Goal: Book appointment/travel/reservation

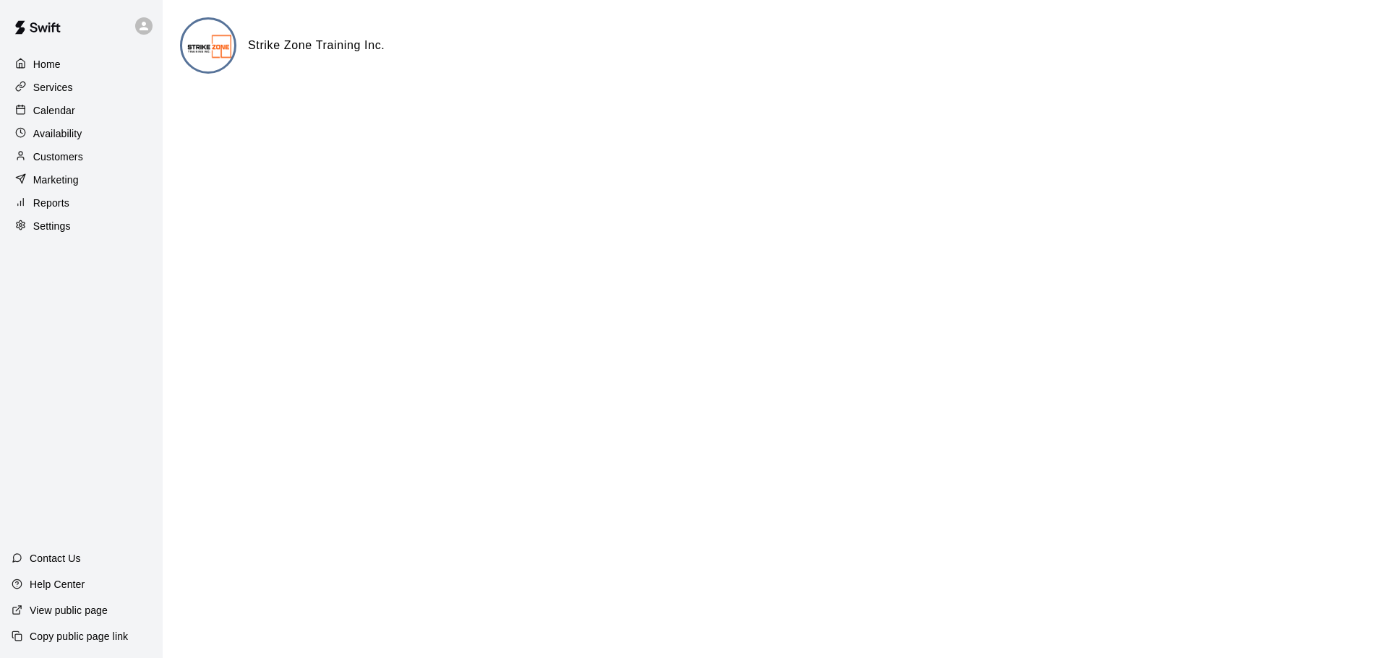
click at [53, 114] on p "Calendar" at bounding box center [54, 110] width 42 height 14
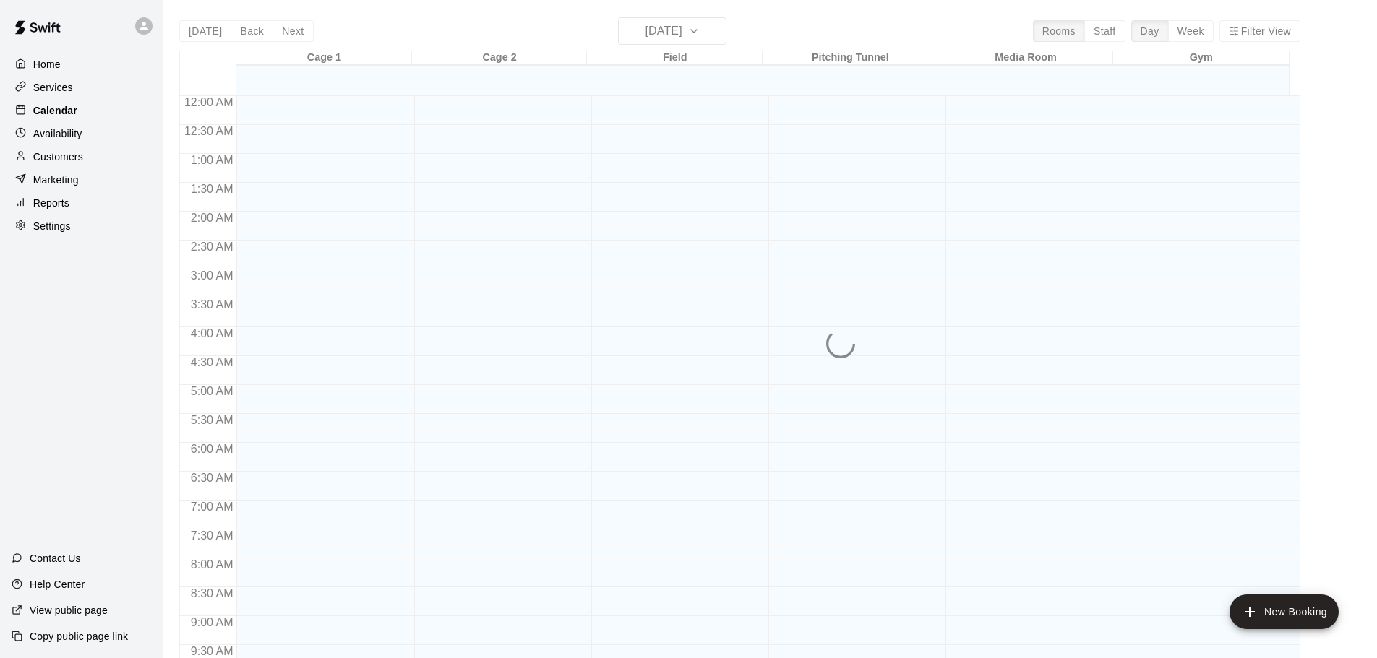
scroll to position [661, 0]
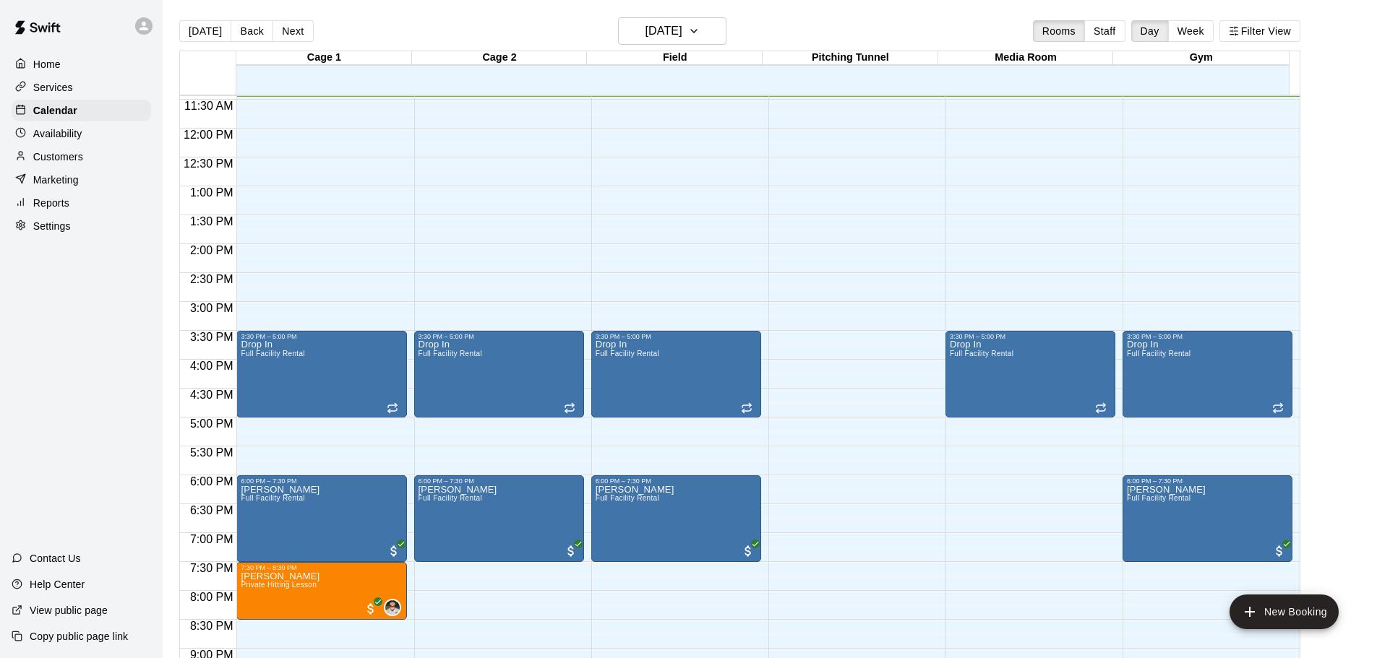
click at [1200, 24] on button "Week" at bounding box center [1191, 31] width 46 height 22
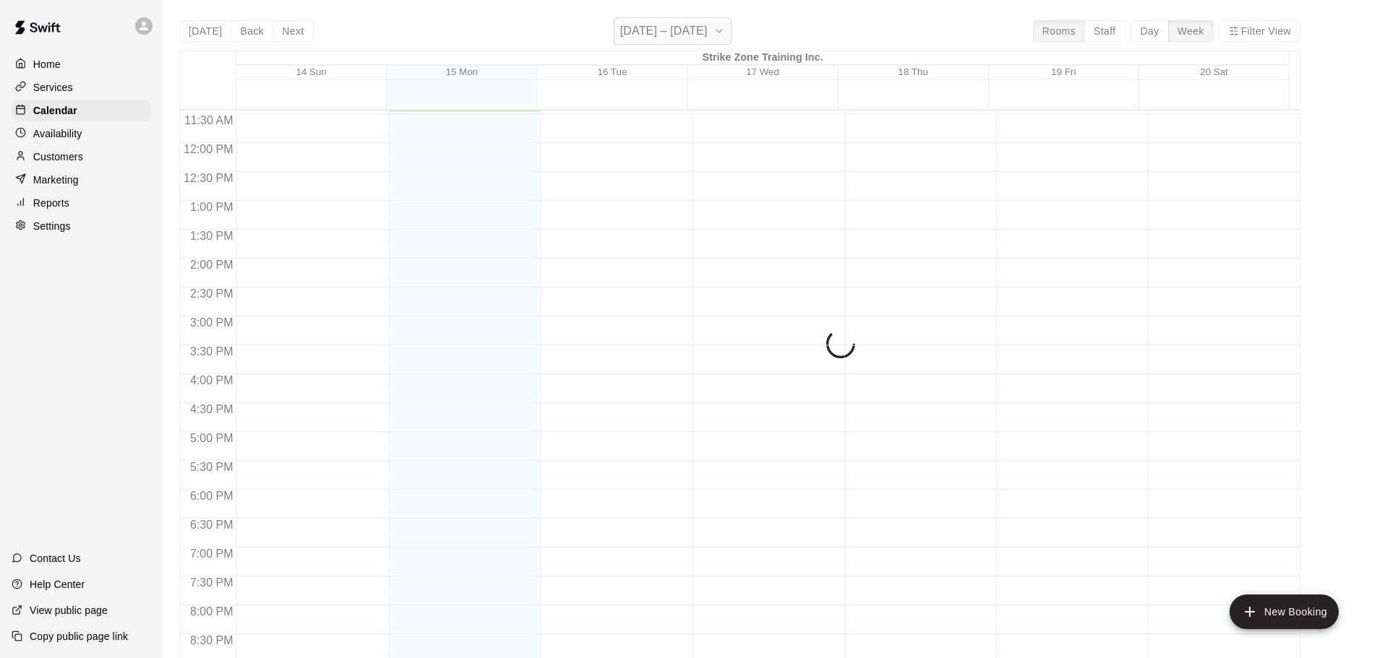
click at [696, 20] on button "[DATE] – [DATE]" at bounding box center [673, 30] width 118 height 27
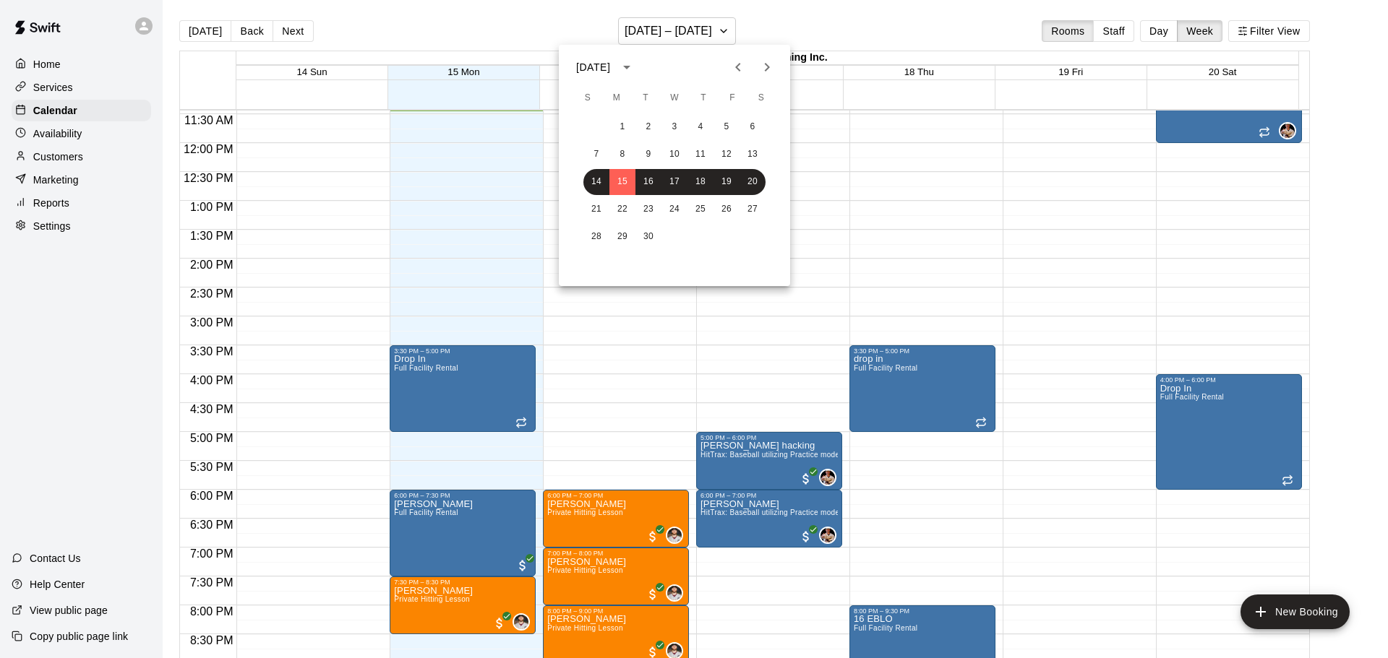
click at [635, 64] on icon "calendar view is open, switch to year view" at bounding box center [626, 67] width 17 height 17
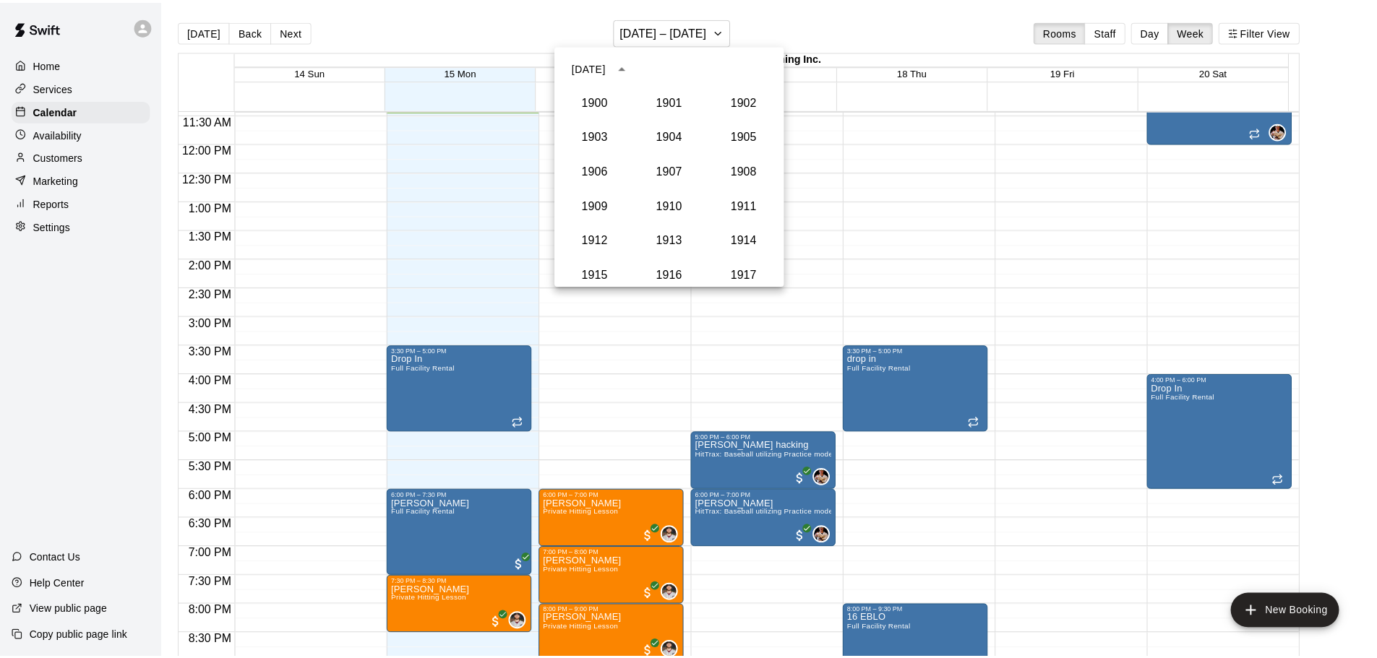
scroll to position [1339, 0]
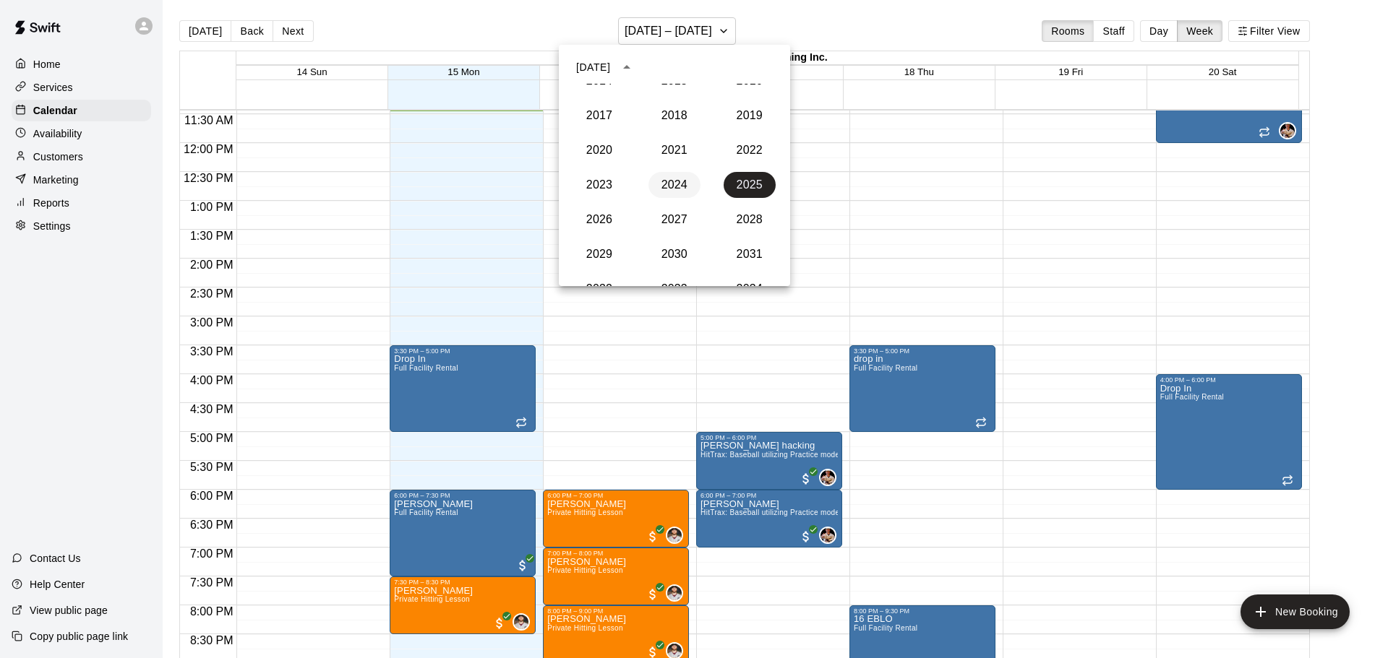
click at [675, 180] on button "2024" at bounding box center [674, 185] width 52 height 26
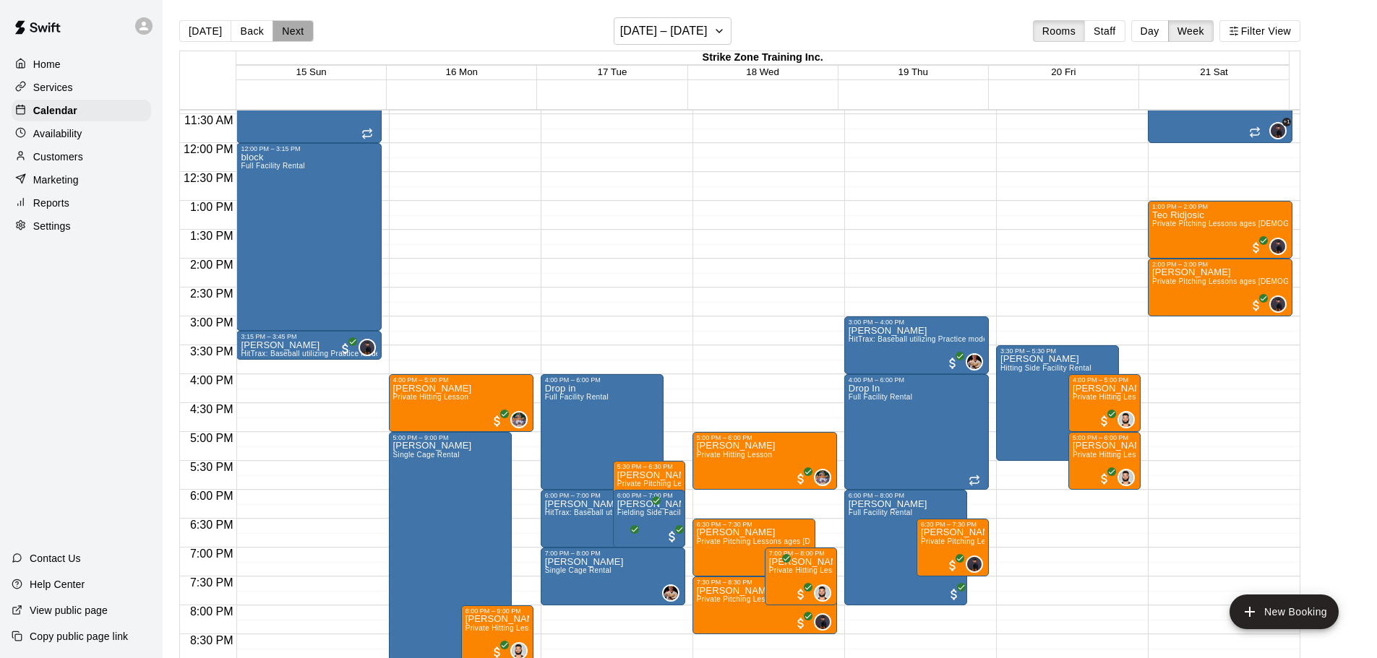
click at [272, 30] on button "Next" at bounding box center [292, 31] width 40 height 22
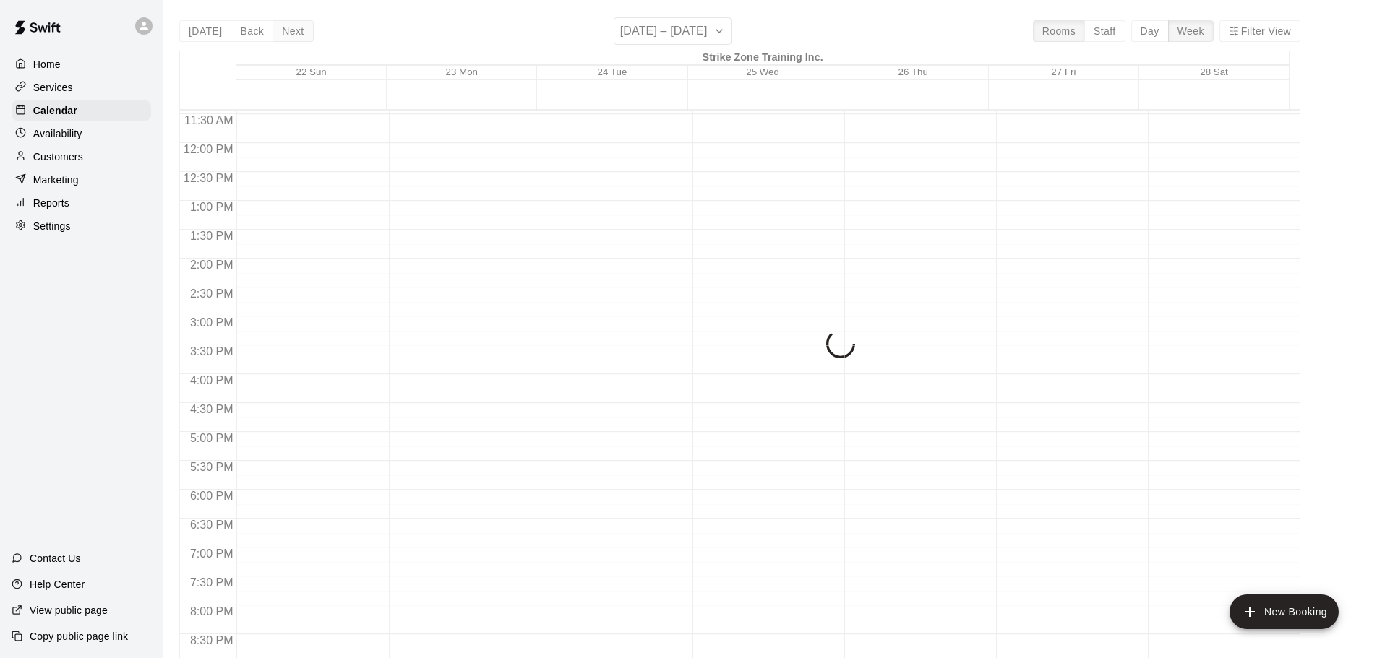
click at [271, 30] on div "[DATE] Back Next [DATE] – [DATE] Rooms Staff Day Week Filter View Strike Zone T…" at bounding box center [739, 346] width 1121 height 658
click at [272, 30] on button "Next" at bounding box center [292, 31] width 40 height 22
click at [271, 30] on div "[DATE] Back Next [DATE] – [DATE] Rooms Staff Day Week Filter View Strike Zone T…" at bounding box center [739, 346] width 1121 height 658
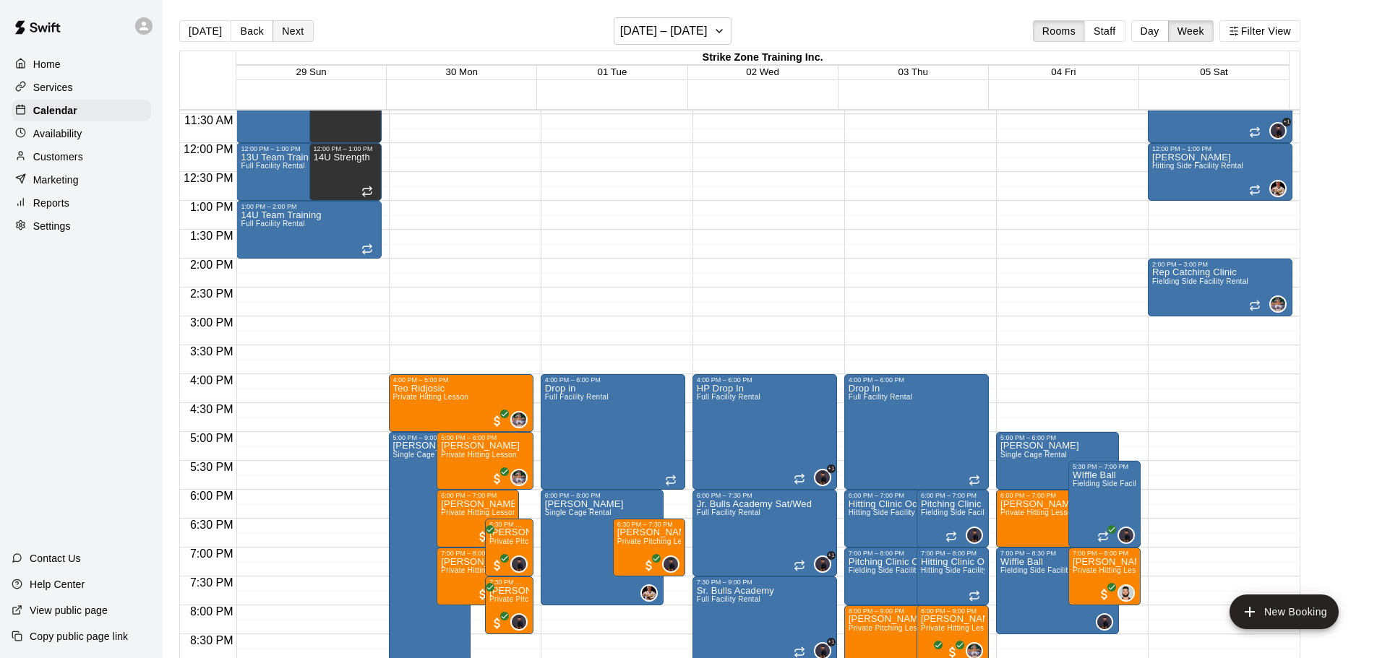
click at [272, 30] on button "Next" at bounding box center [292, 31] width 40 height 22
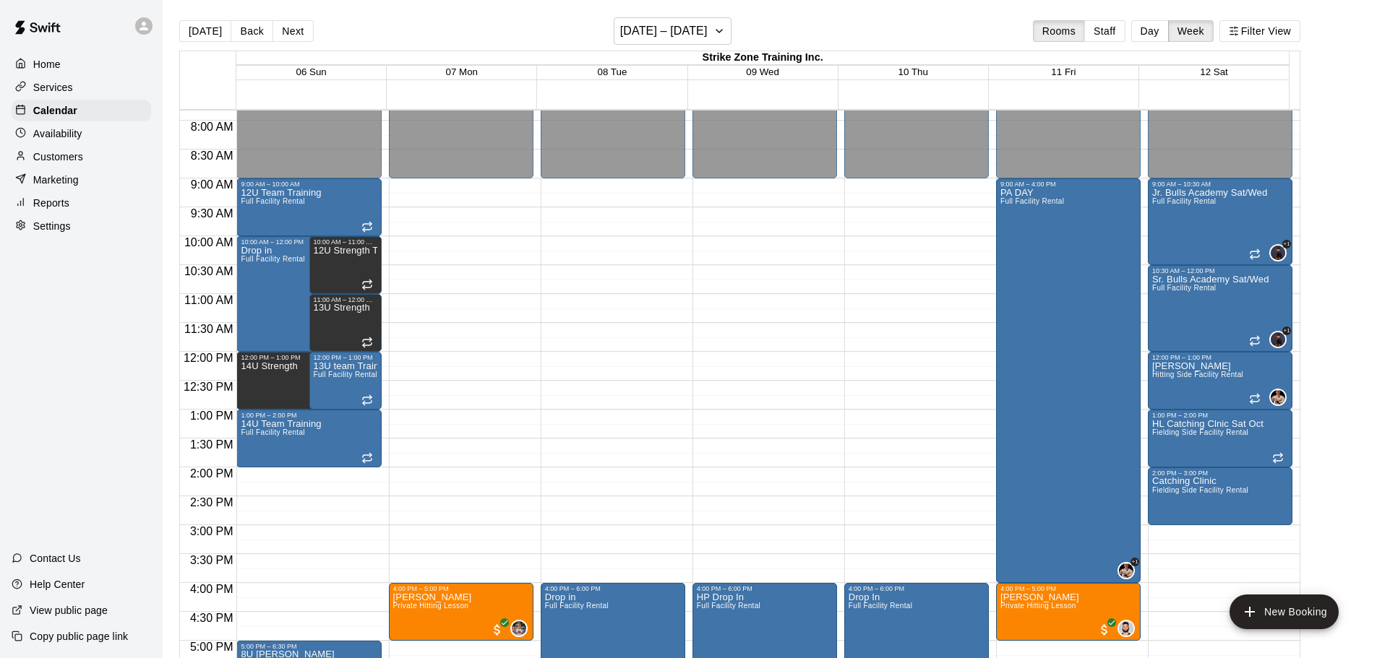
scroll to position [445, 0]
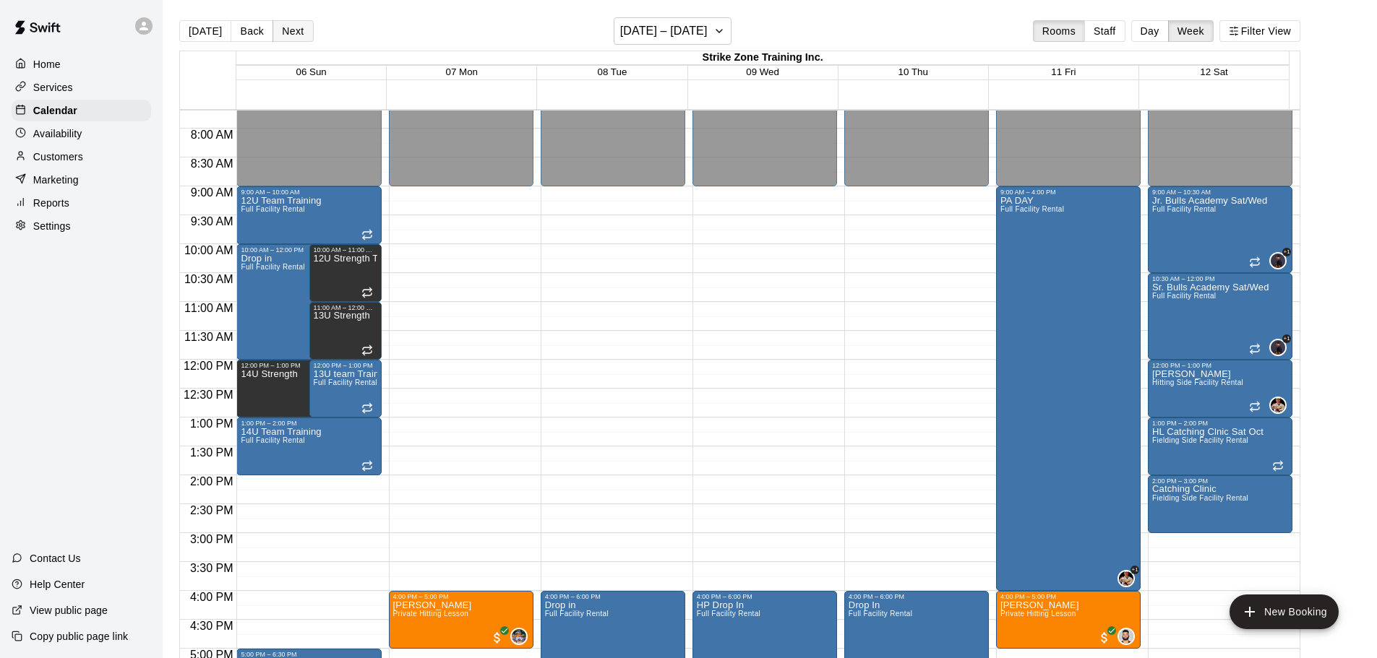
click at [285, 25] on button "Next" at bounding box center [292, 31] width 40 height 22
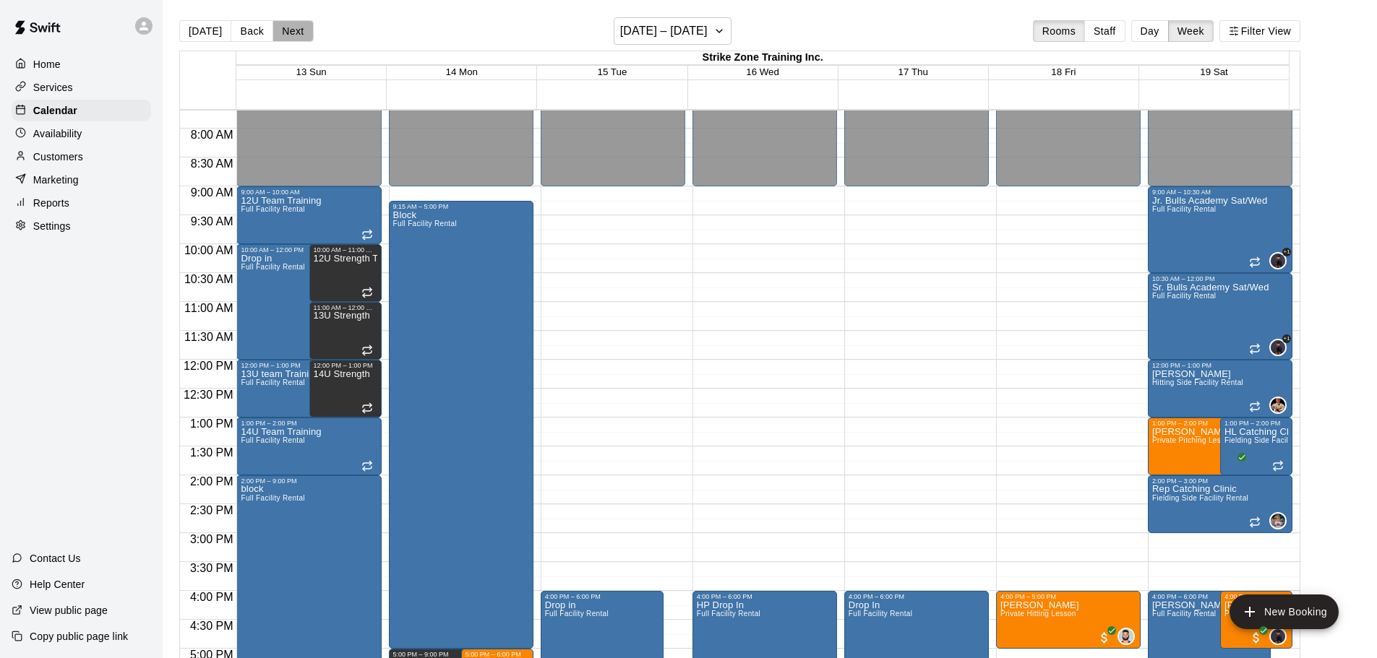
click at [285, 25] on button "Next" at bounding box center [292, 31] width 40 height 22
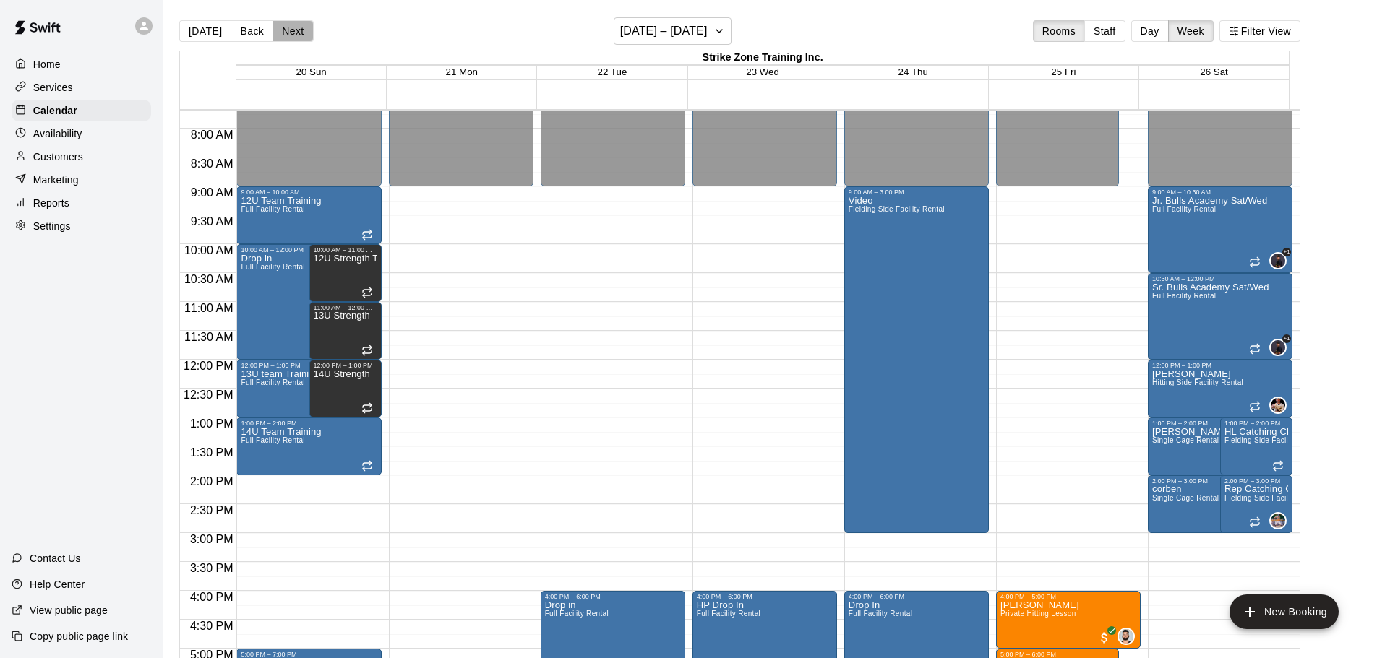
click at [285, 25] on button "Next" at bounding box center [292, 31] width 40 height 22
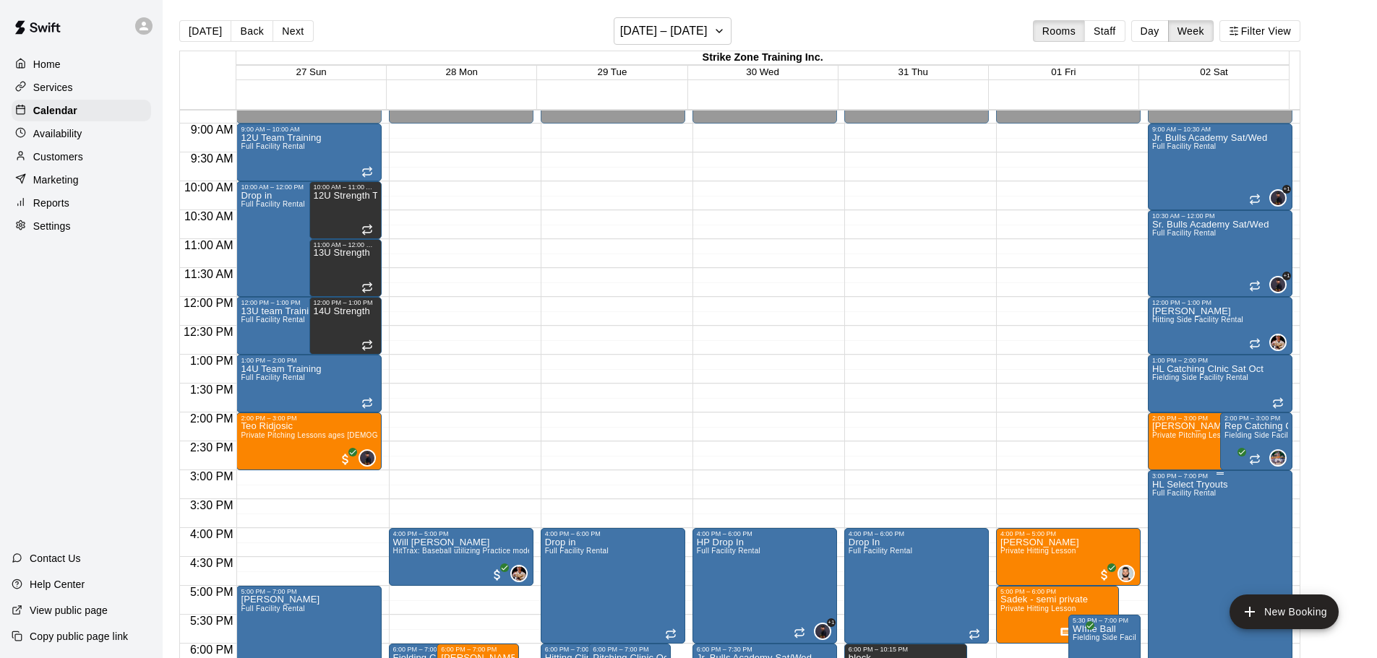
scroll to position [806, 0]
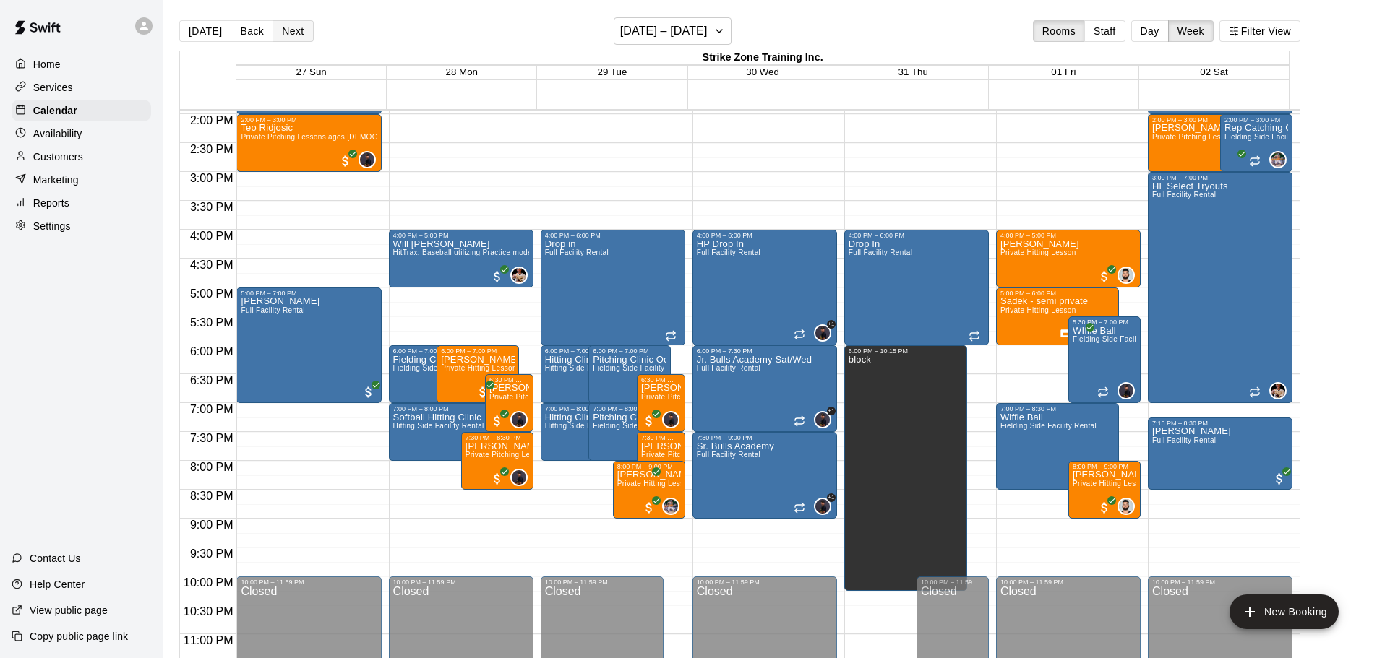
click at [304, 32] on button "Next" at bounding box center [292, 31] width 40 height 22
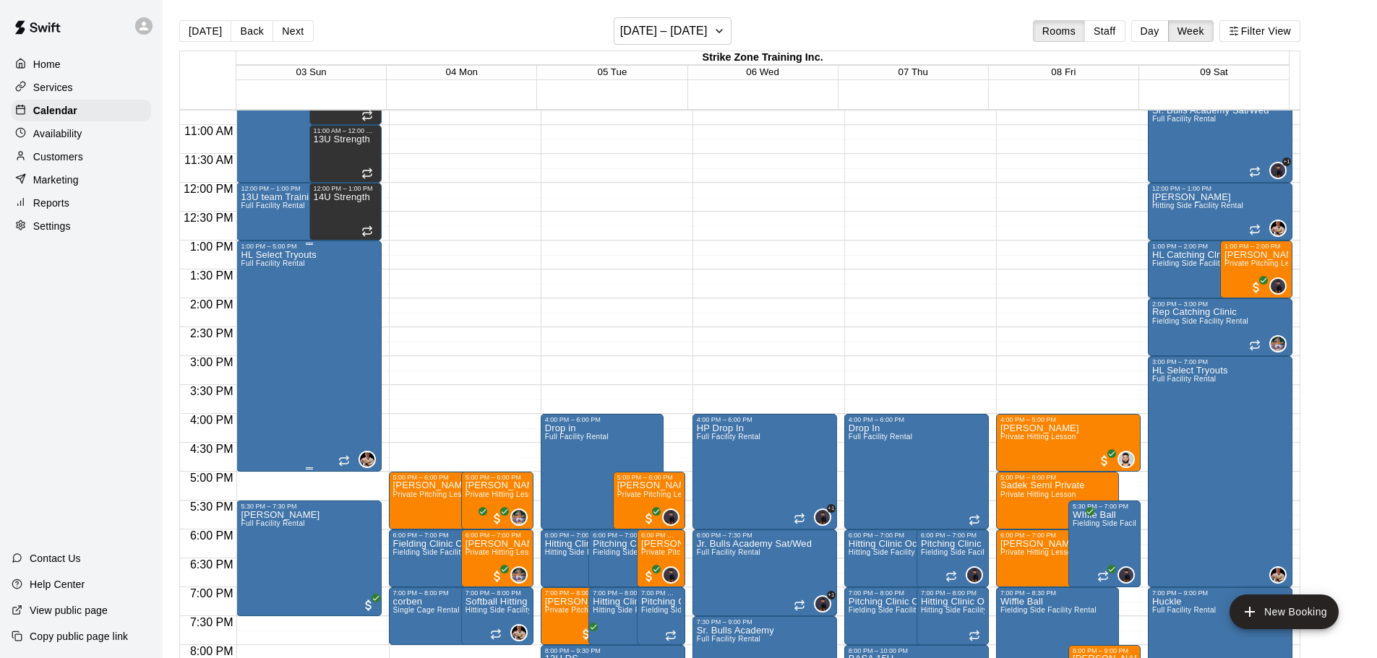
scroll to position [589, 0]
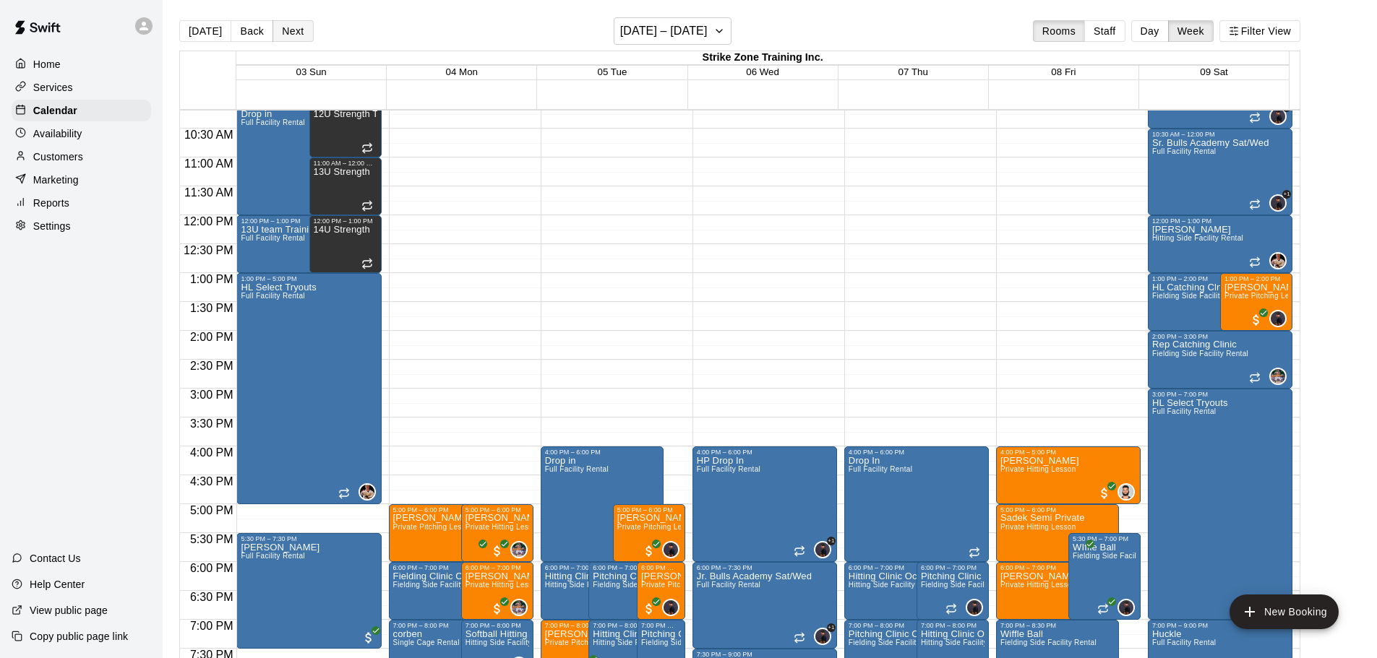
click at [278, 29] on button "Next" at bounding box center [292, 31] width 40 height 22
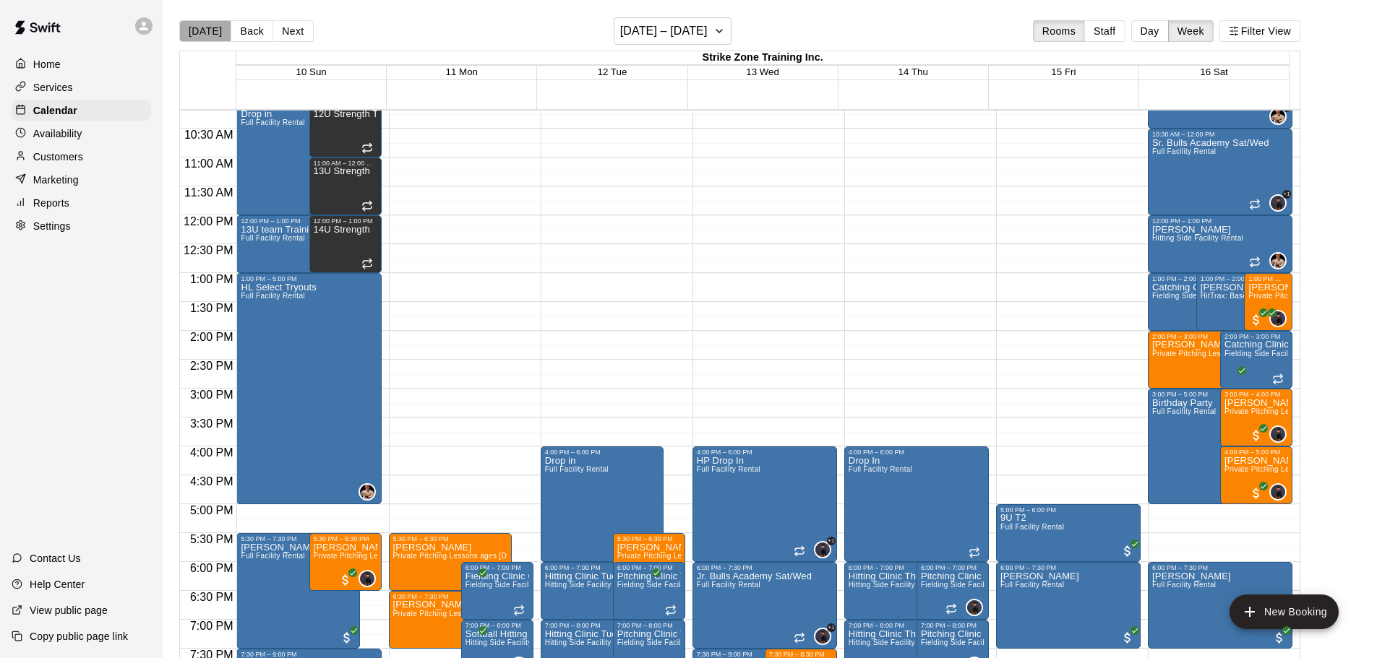
click at [205, 27] on button "[DATE]" at bounding box center [205, 31] width 52 height 22
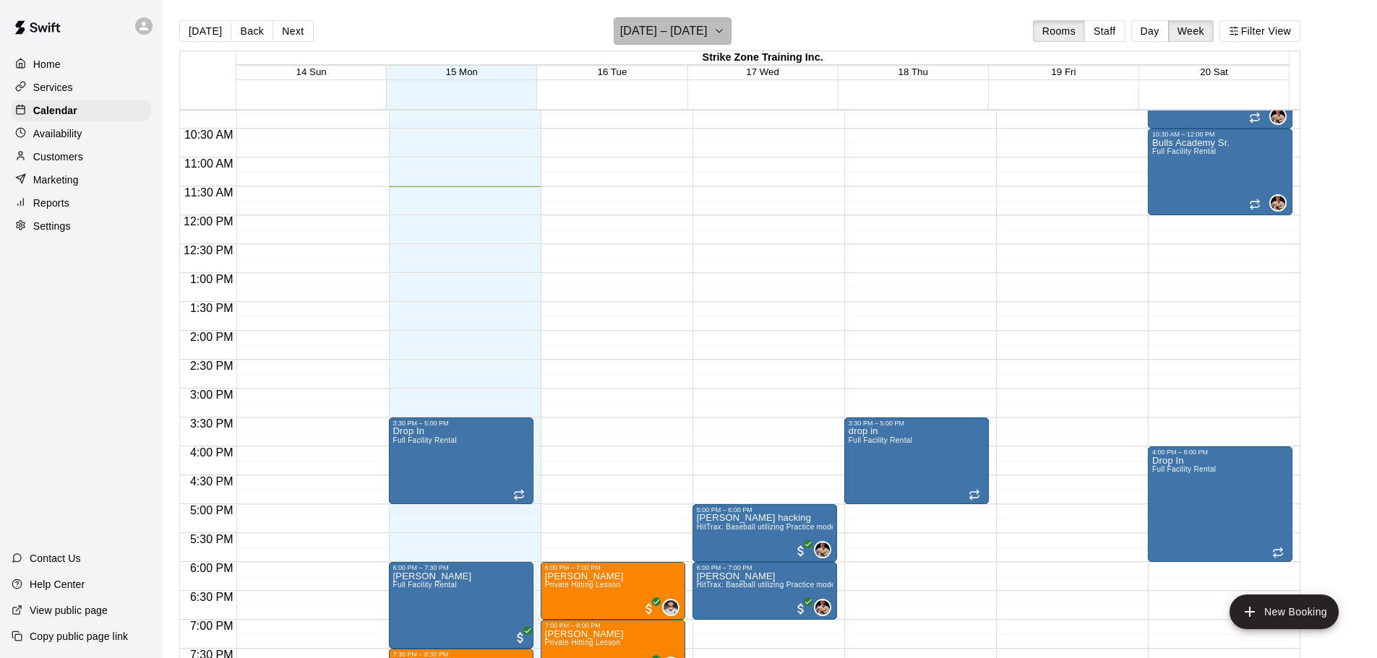
click at [708, 29] on h6 "[DATE] – [DATE]" at bounding box center [663, 31] width 87 height 20
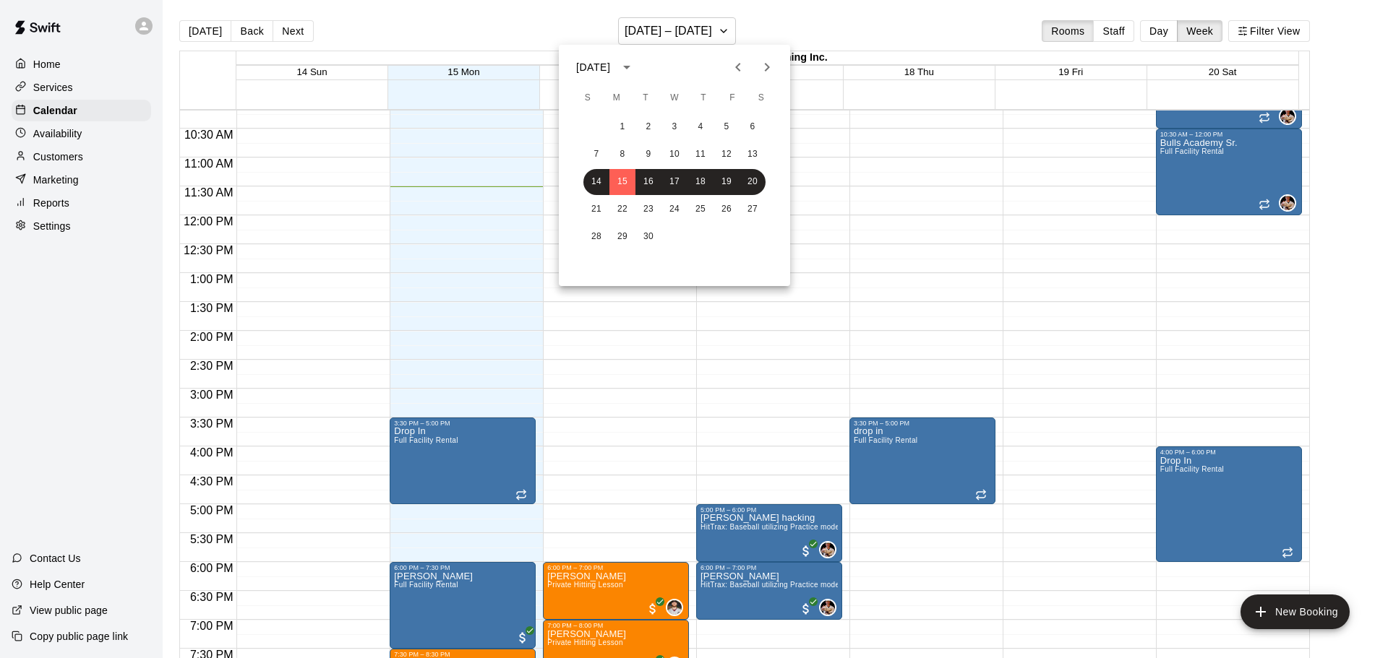
click at [769, 66] on icon "Next month" at bounding box center [767, 67] width 5 height 9
click at [750, 122] on button "1" at bounding box center [752, 127] width 26 height 26
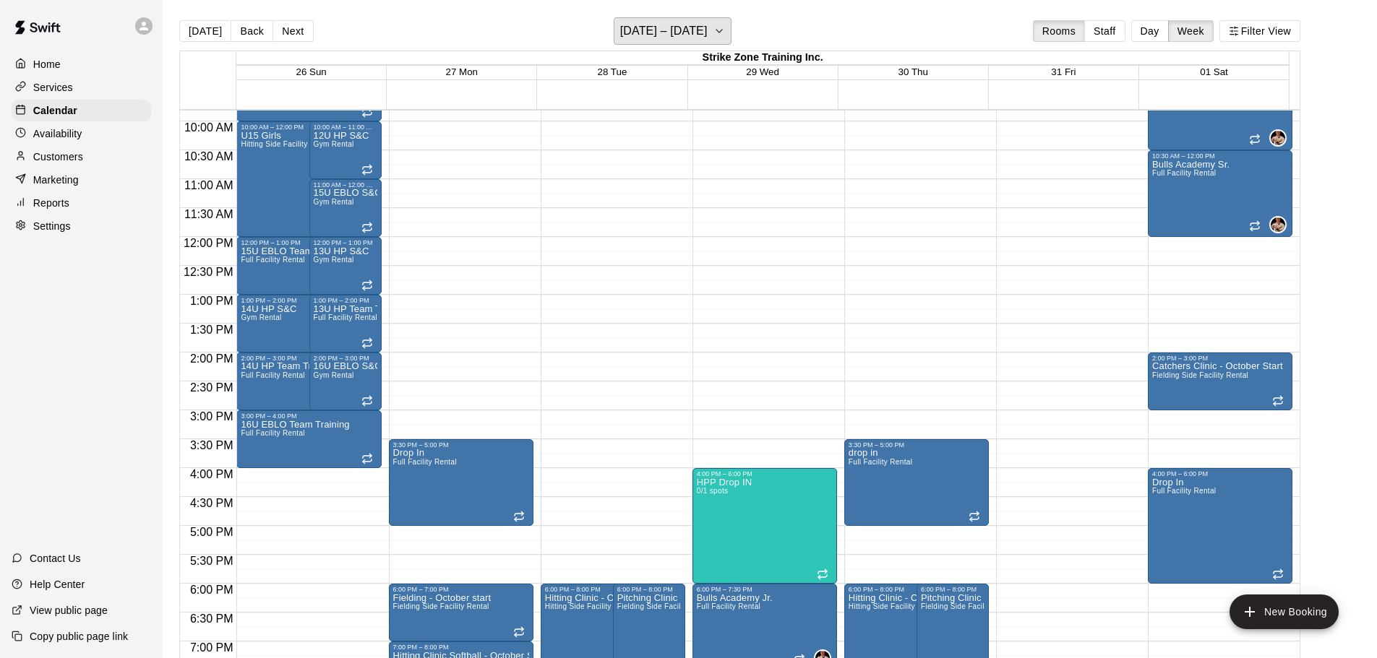
scroll to position [661, 0]
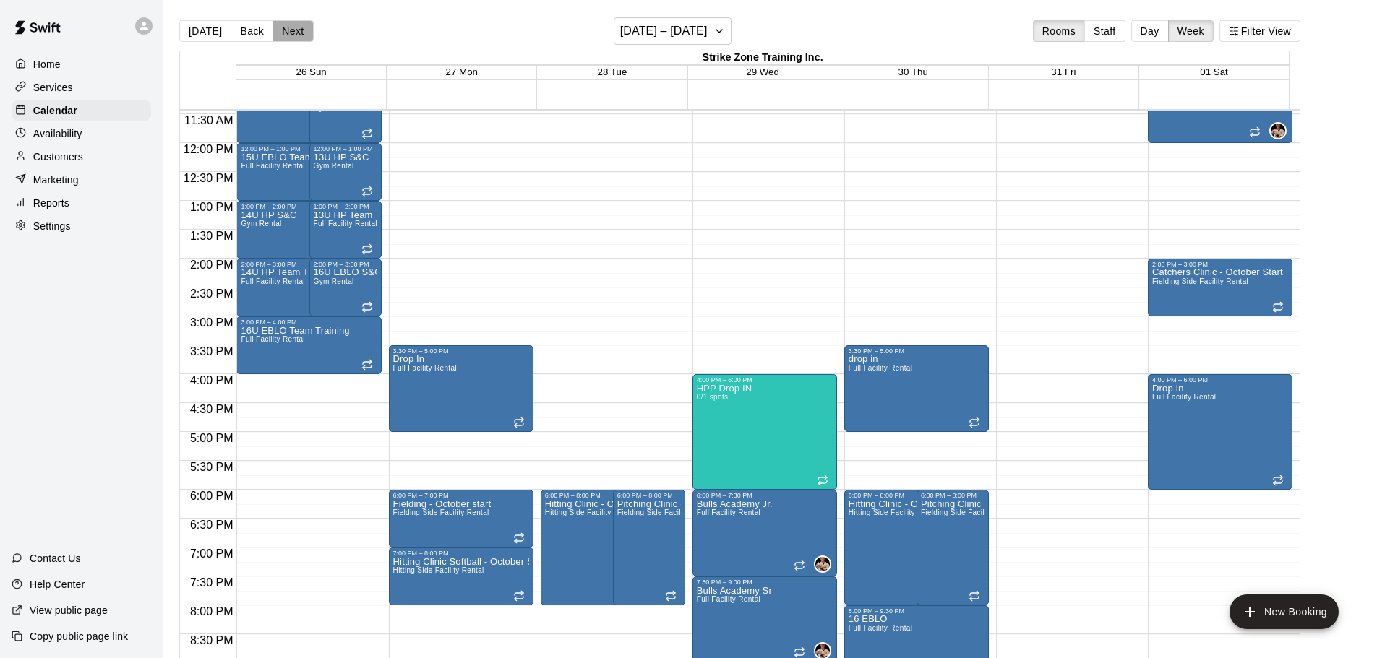
click at [296, 29] on button "Next" at bounding box center [292, 31] width 40 height 22
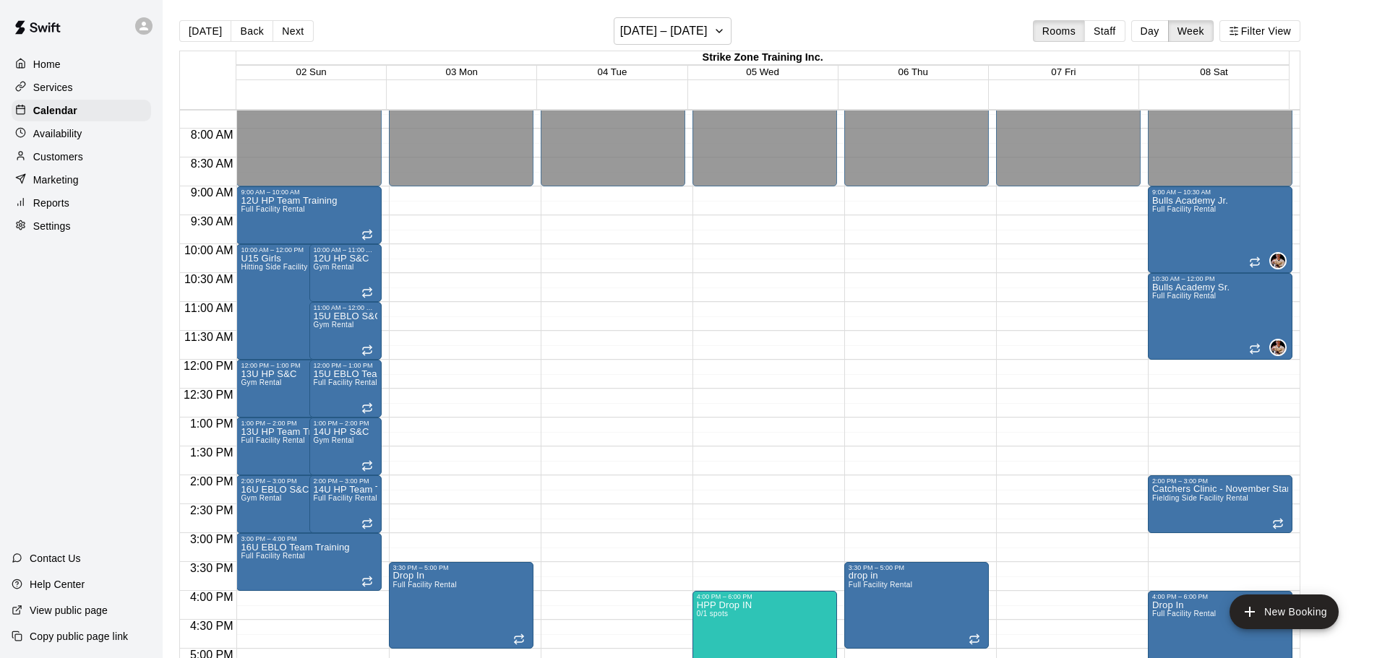
scroll to position [734, 0]
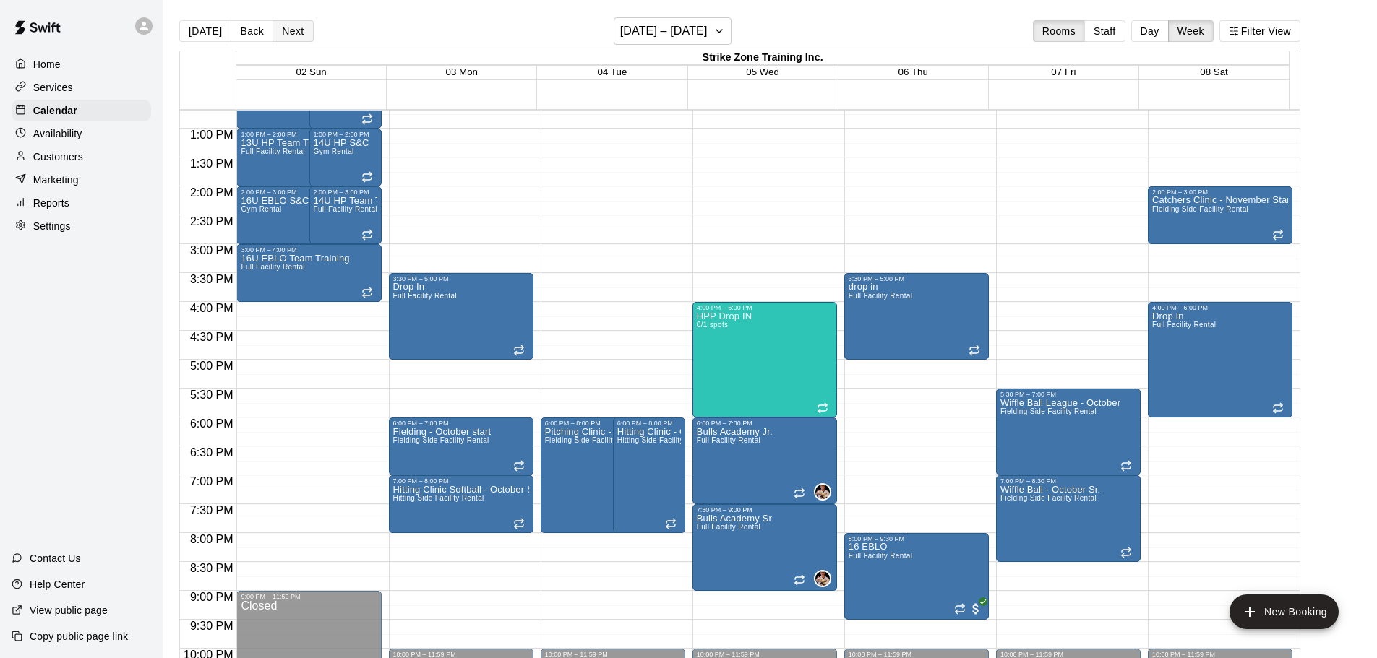
click at [284, 35] on button "Next" at bounding box center [292, 31] width 40 height 22
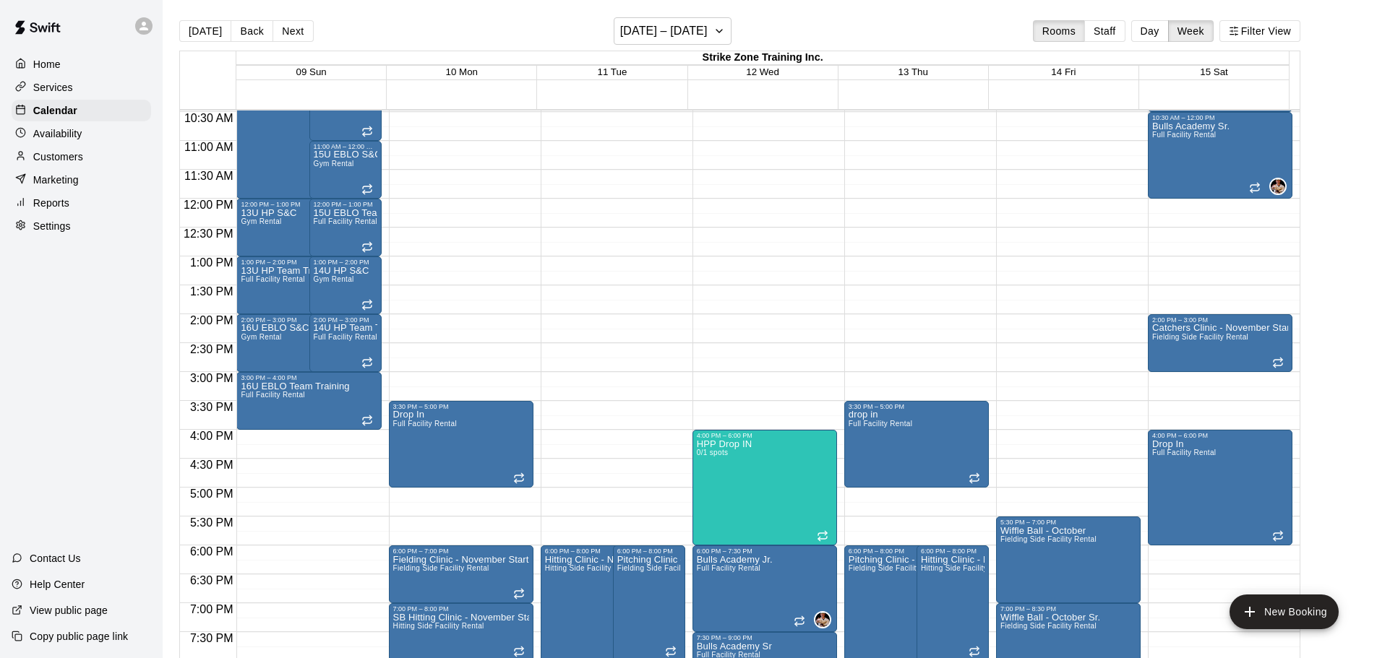
scroll to position [517, 0]
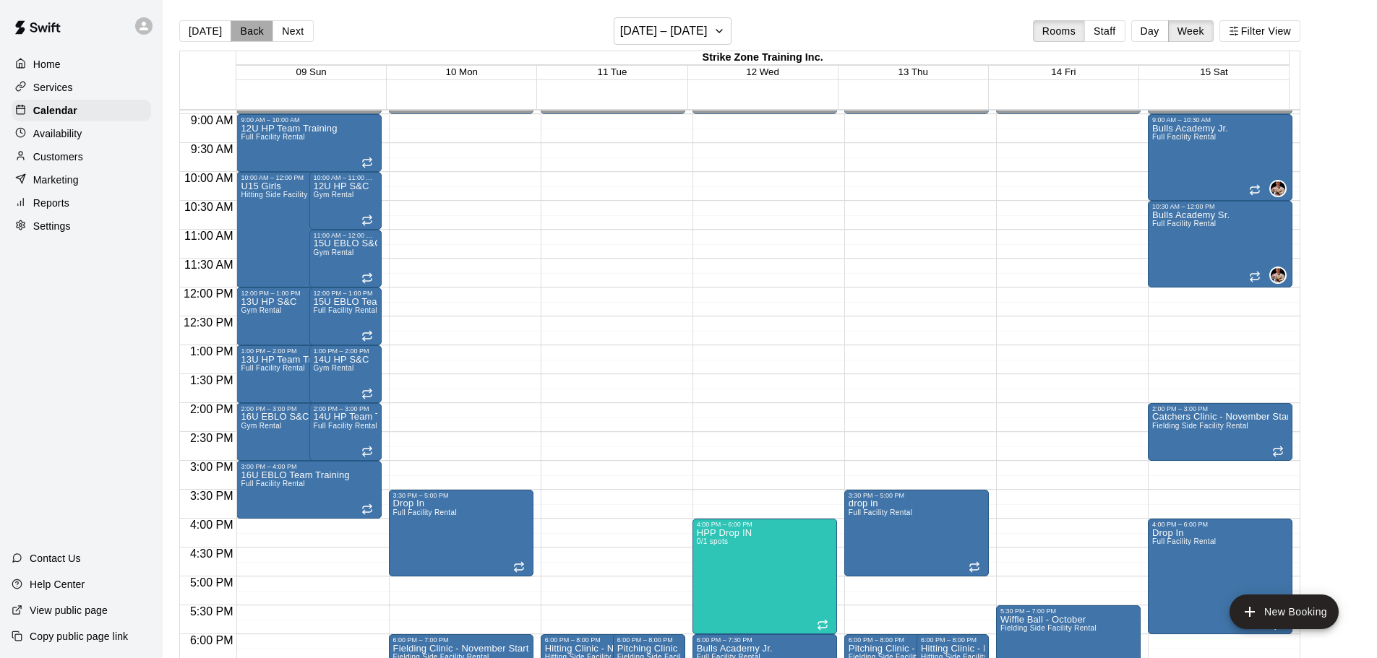
click at [248, 33] on button "Back" at bounding box center [252, 31] width 43 height 22
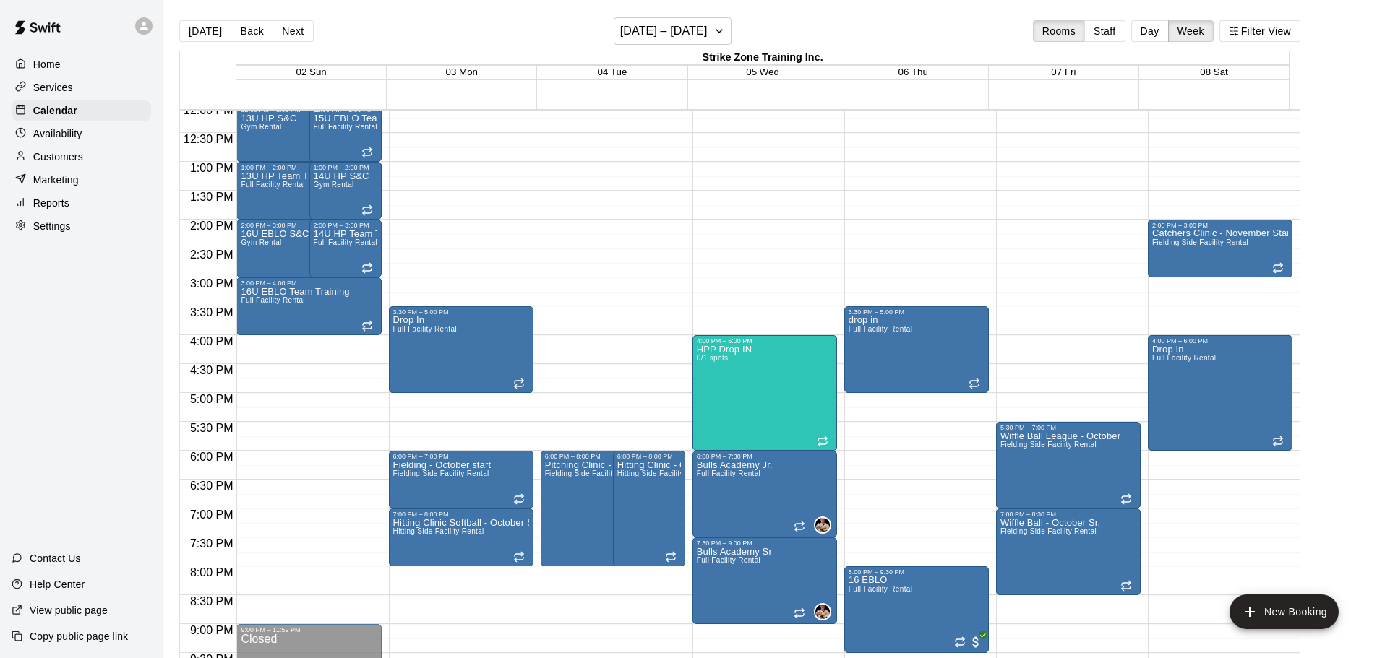
scroll to position [734, 0]
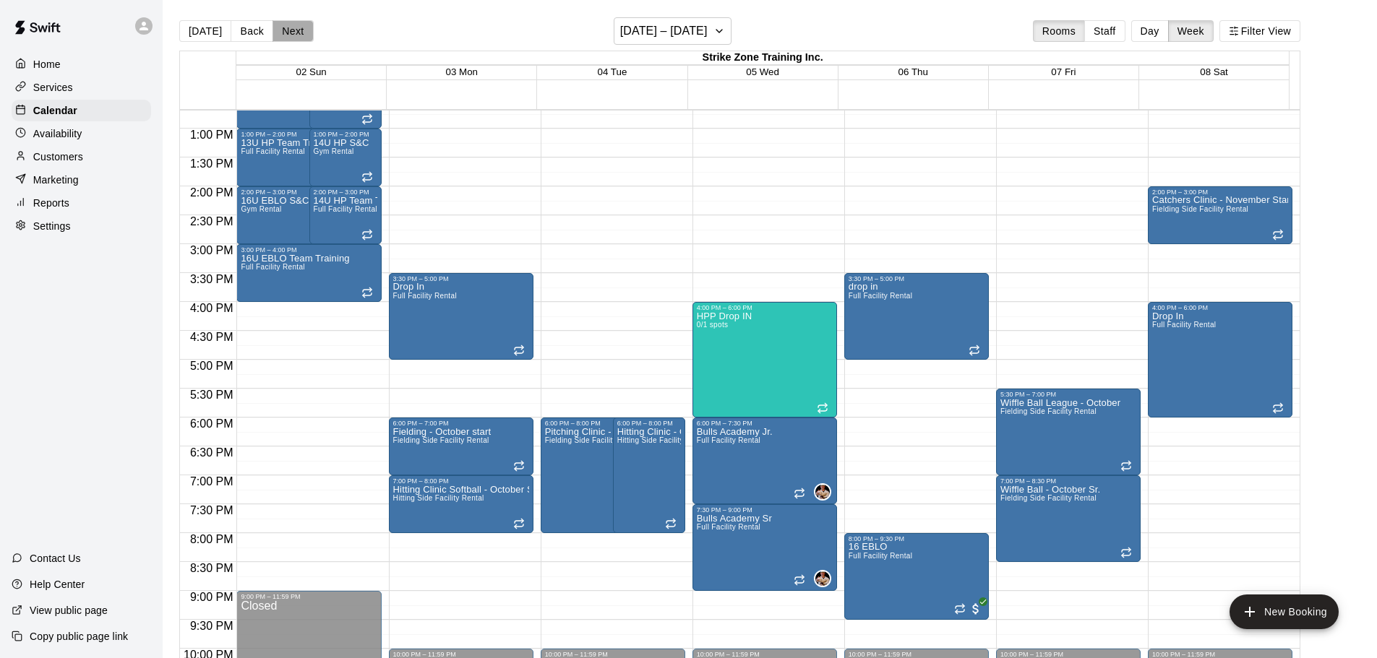
click at [284, 39] on button "Next" at bounding box center [292, 31] width 40 height 22
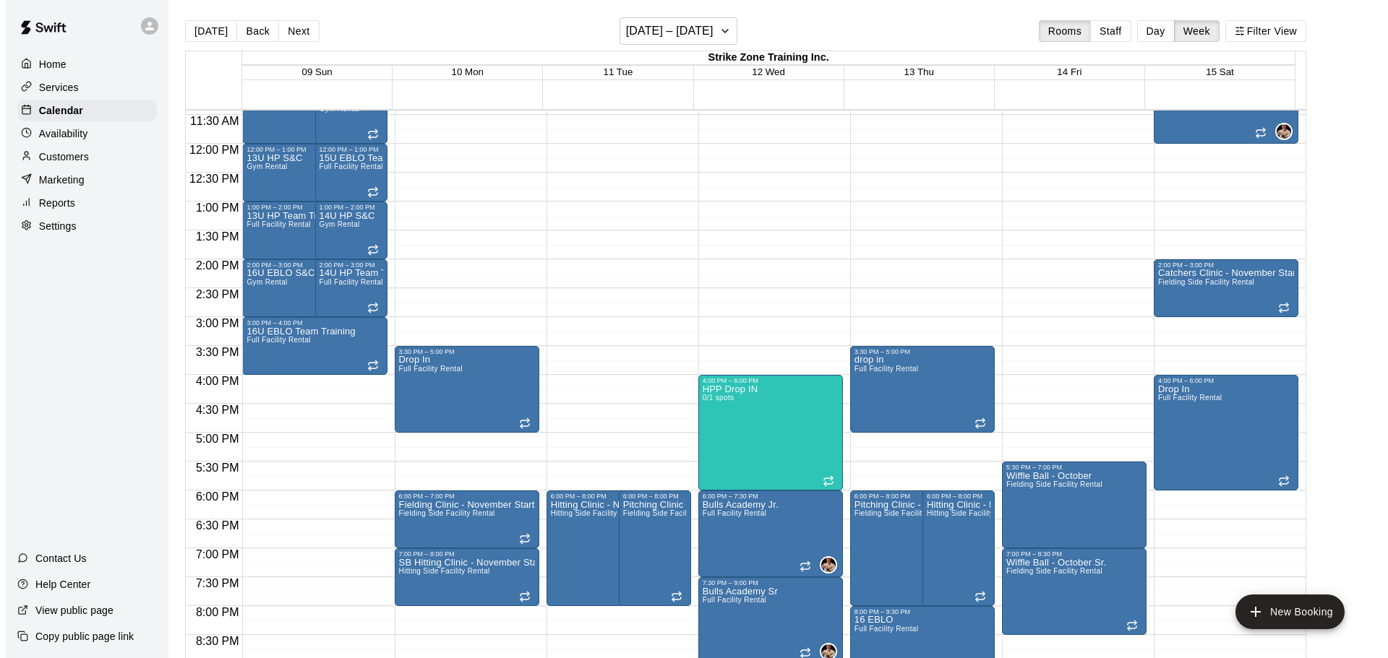
scroll to position [661, 0]
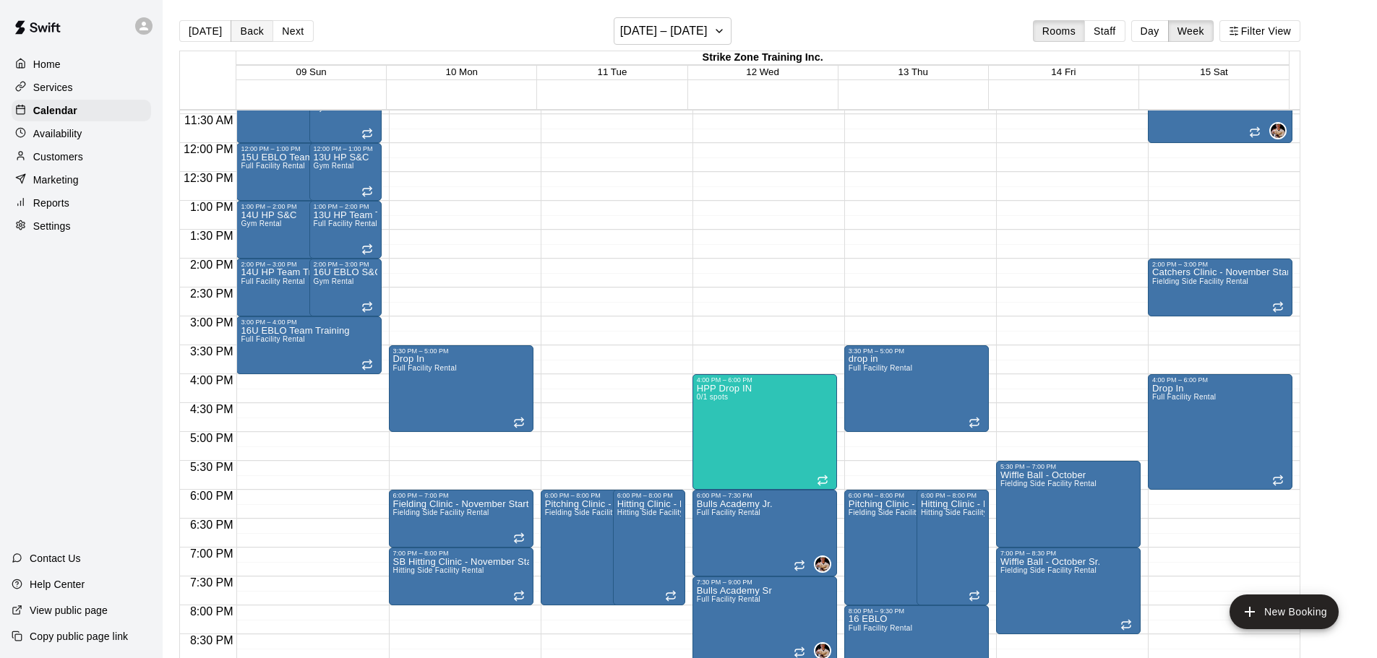
click at [252, 30] on button "Back" at bounding box center [252, 31] width 43 height 22
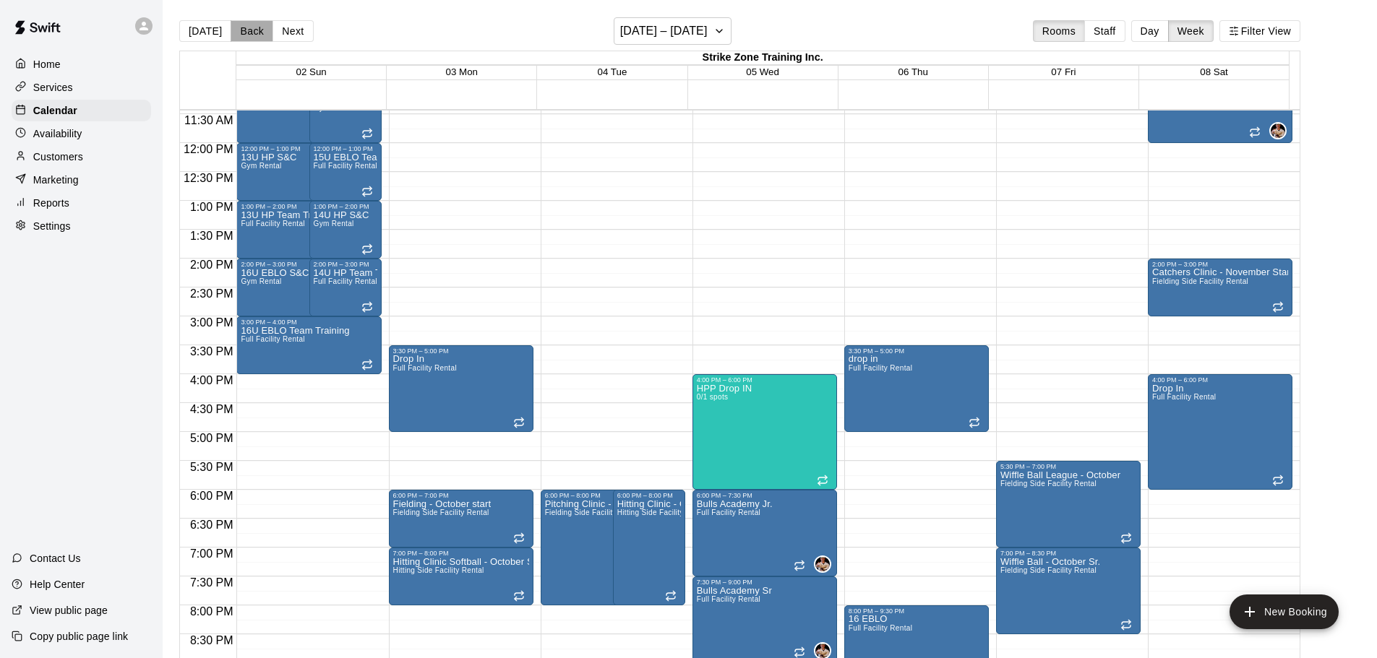
click at [239, 28] on button "Back" at bounding box center [252, 31] width 43 height 22
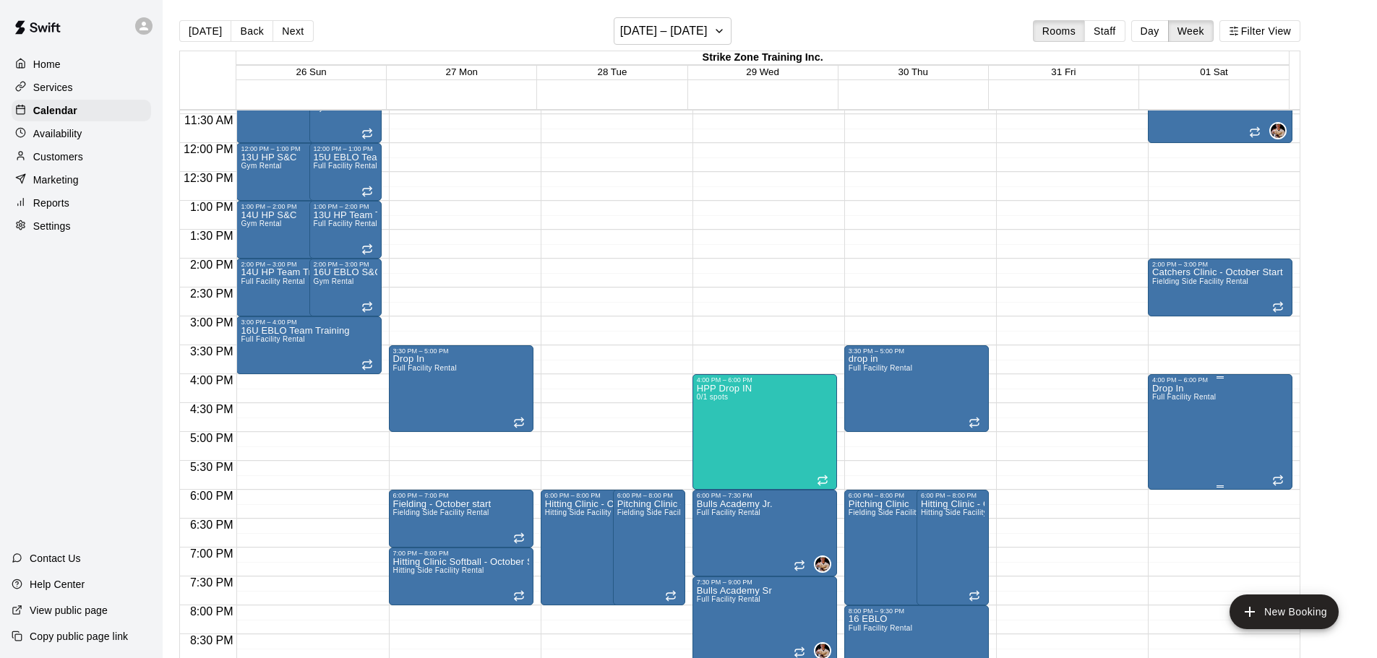
click at [1178, 400] on span "Full Facility Rental" at bounding box center [1184, 397] width 64 height 8
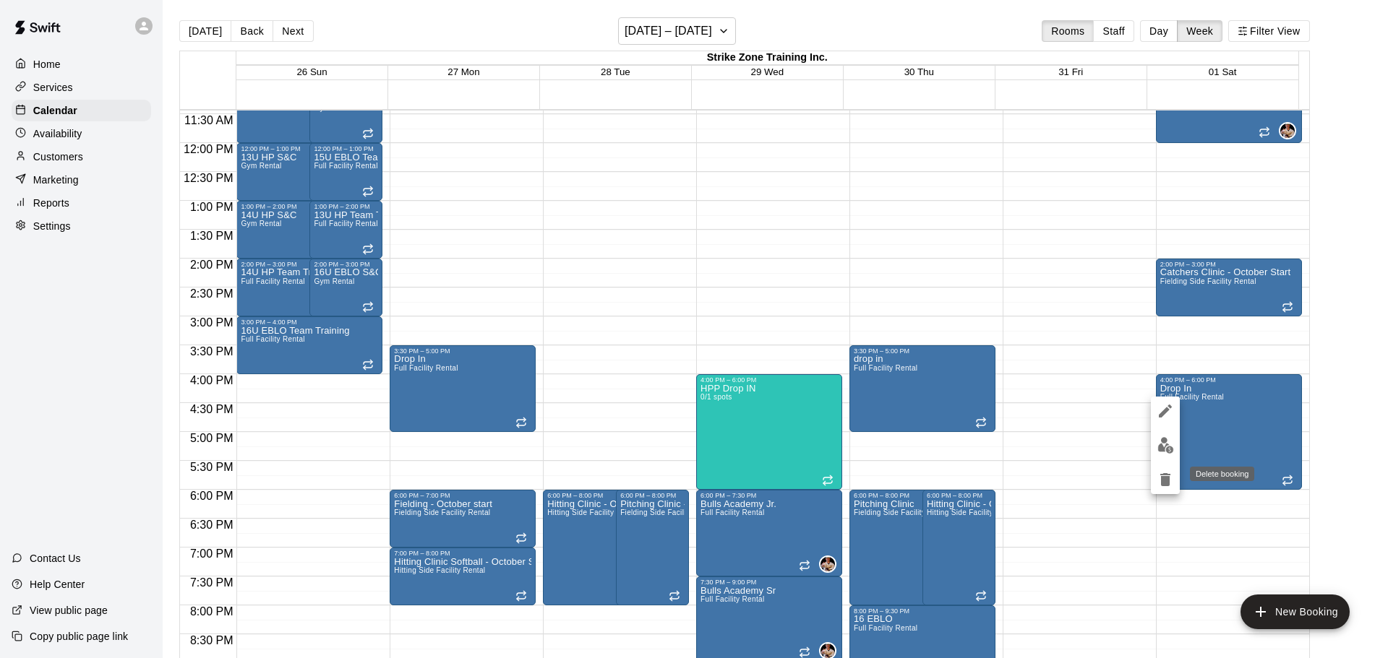
click at [1169, 484] on icon "delete" at bounding box center [1165, 479] width 10 height 13
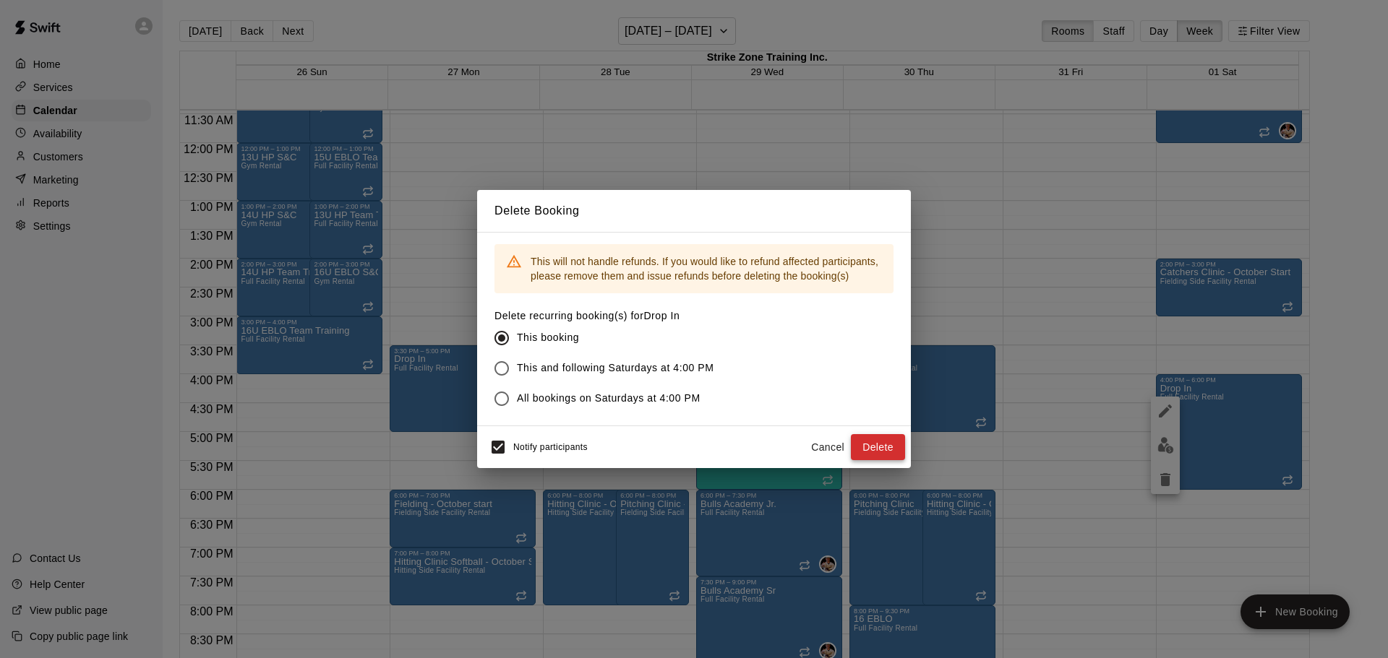
click at [890, 447] on button "Delete" at bounding box center [878, 447] width 54 height 27
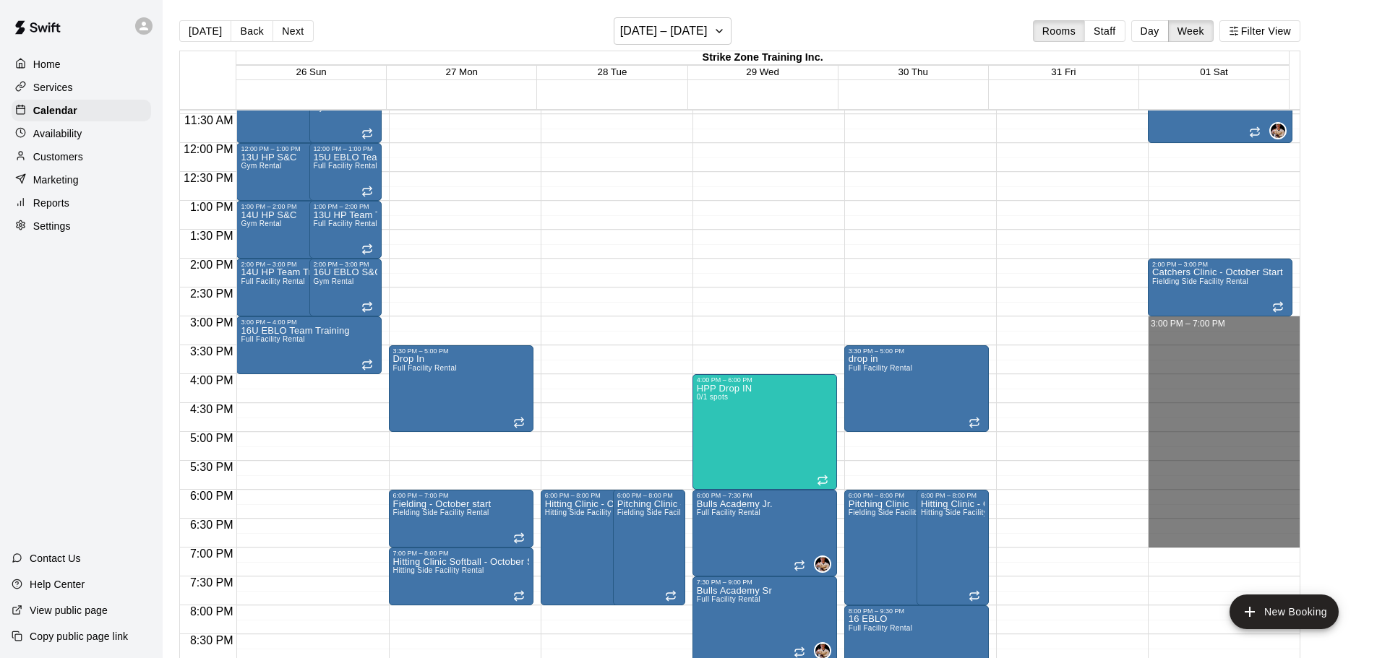
drag, startPoint x: 1177, startPoint y: 320, endPoint x: 1179, endPoint y: 539, distance: 219.0
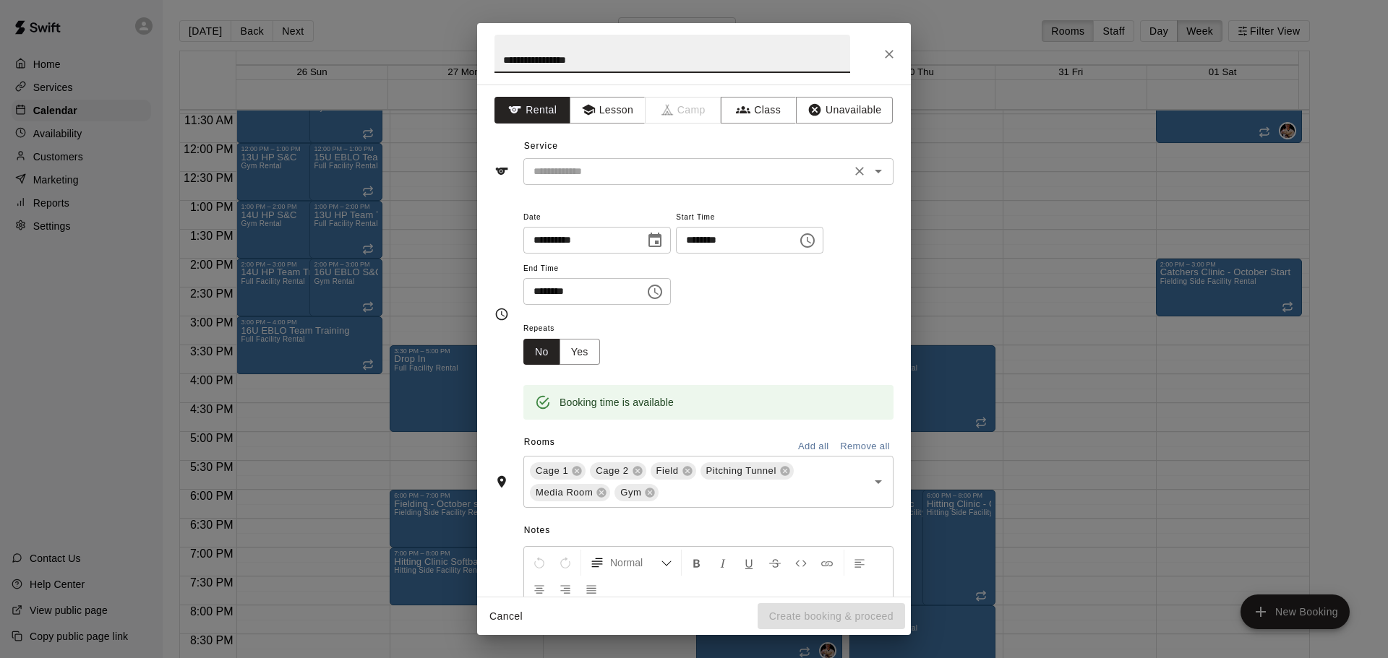
type input "**********"
click at [577, 176] on input "text" at bounding box center [687, 172] width 319 height 18
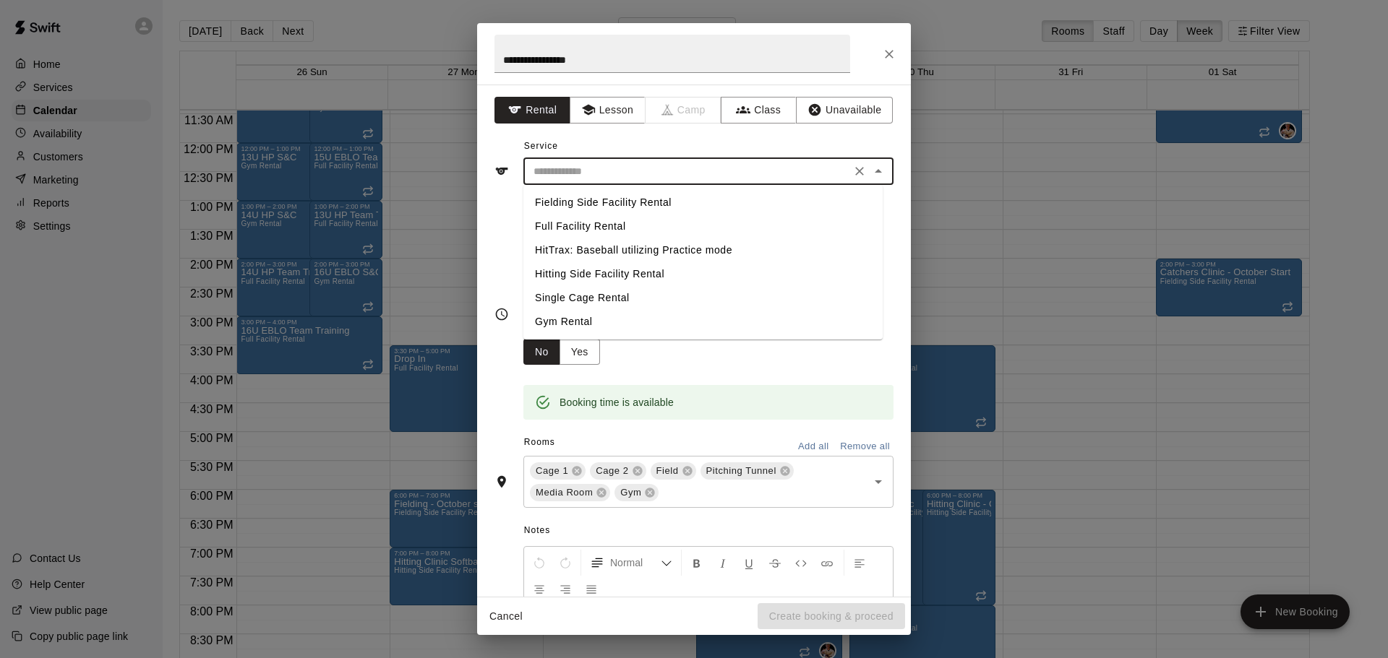
click at [588, 226] on li "Full Facility Rental" at bounding box center [702, 227] width 359 height 24
type input "**********"
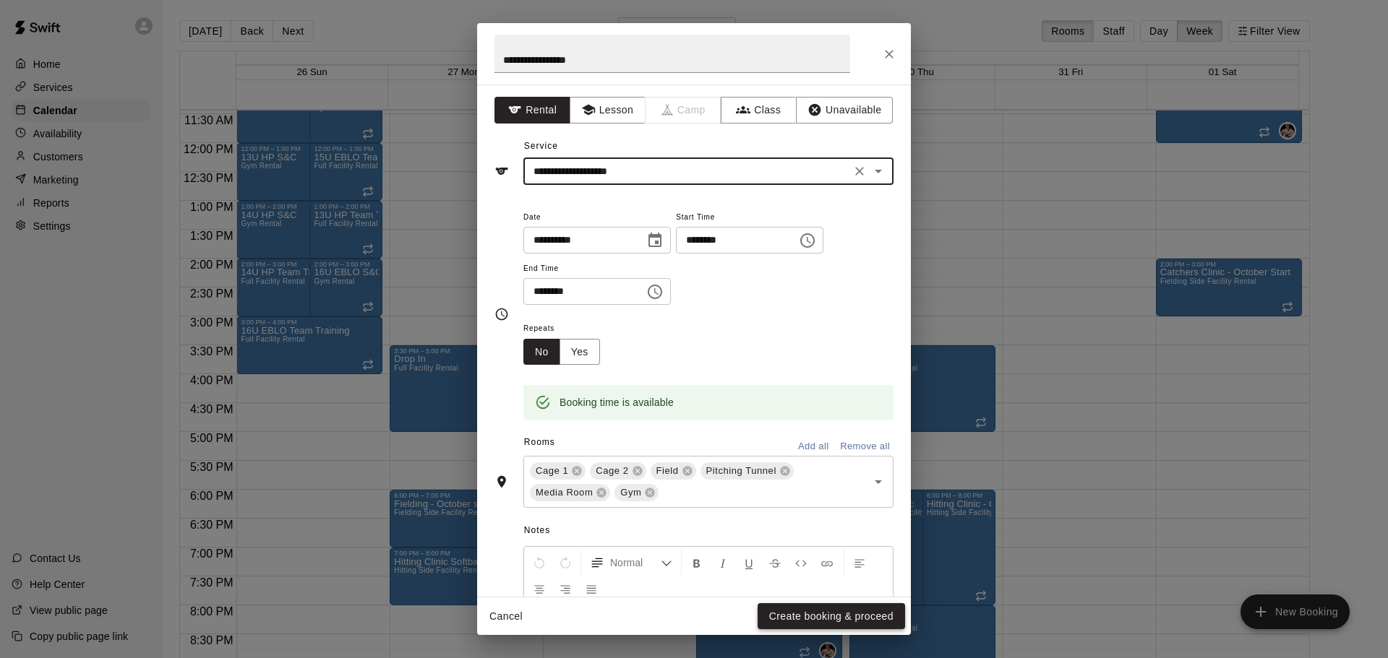
click at [811, 619] on button "Create booking & proceed" at bounding box center [830, 617] width 147 height 27
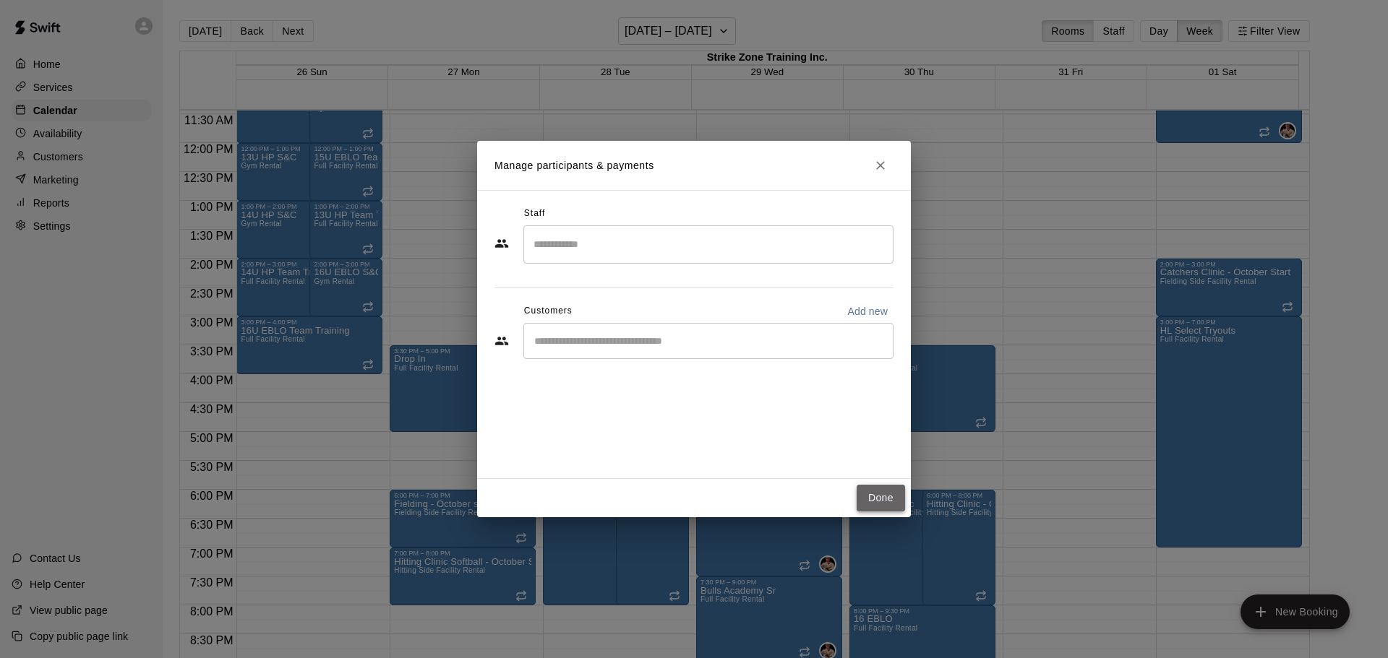
click at [885, 495] on button "Done" at bounding box center [880, 498] width 48 height 27
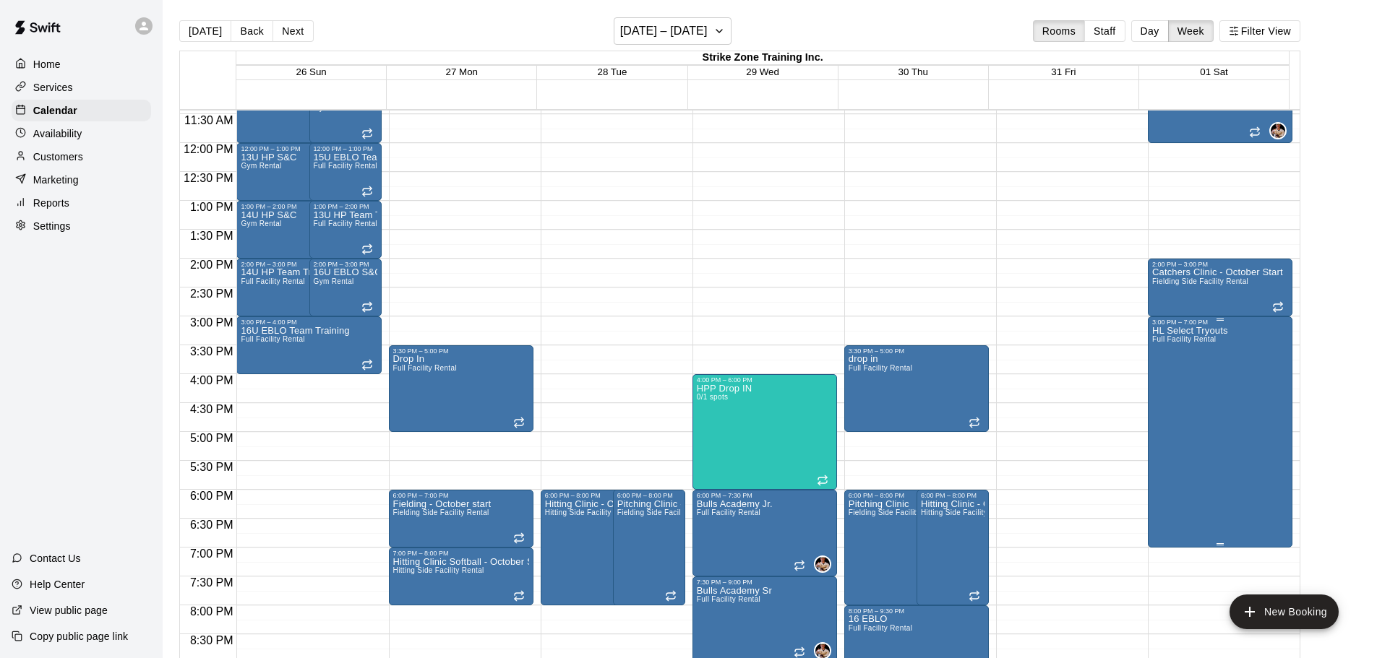
click at [1167, 396] on div "HL Select Tryouts Full Facility Rental" at bounding box center [1189, 655] width 75 height 658
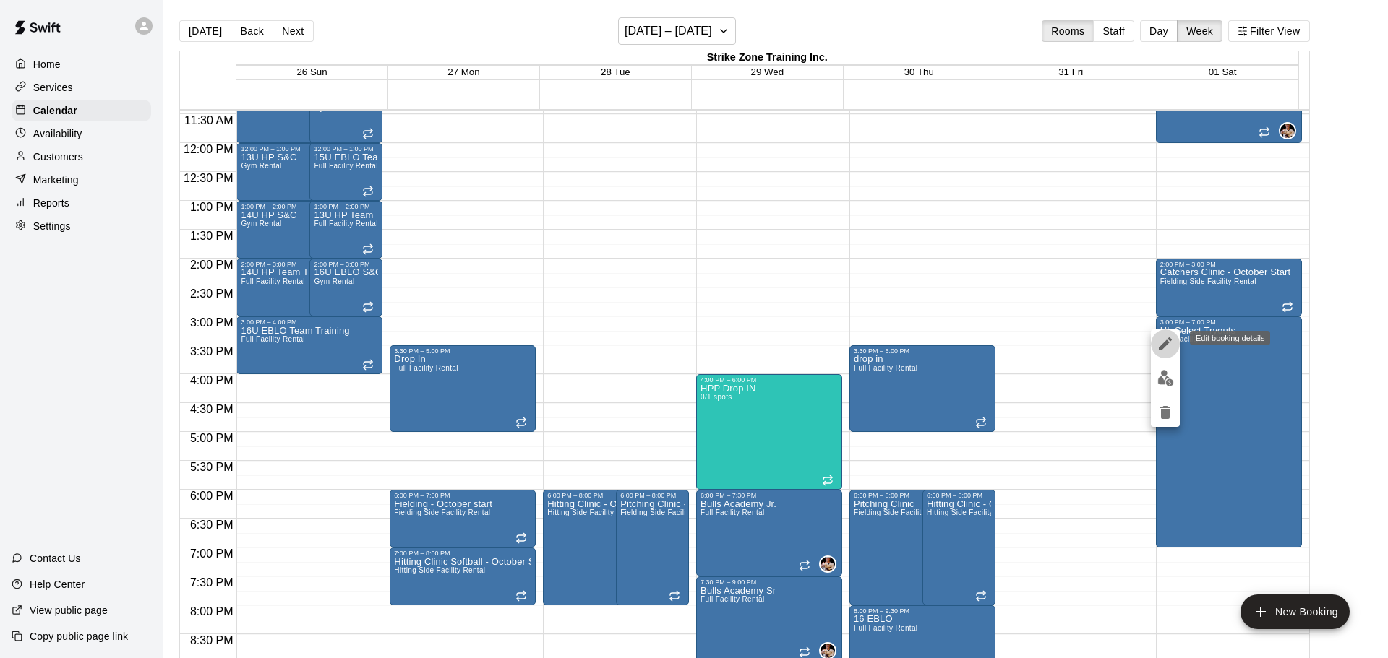
click at [1164, 347] on icon "edit" at bounding box center [1165, 344] width 13 height 13
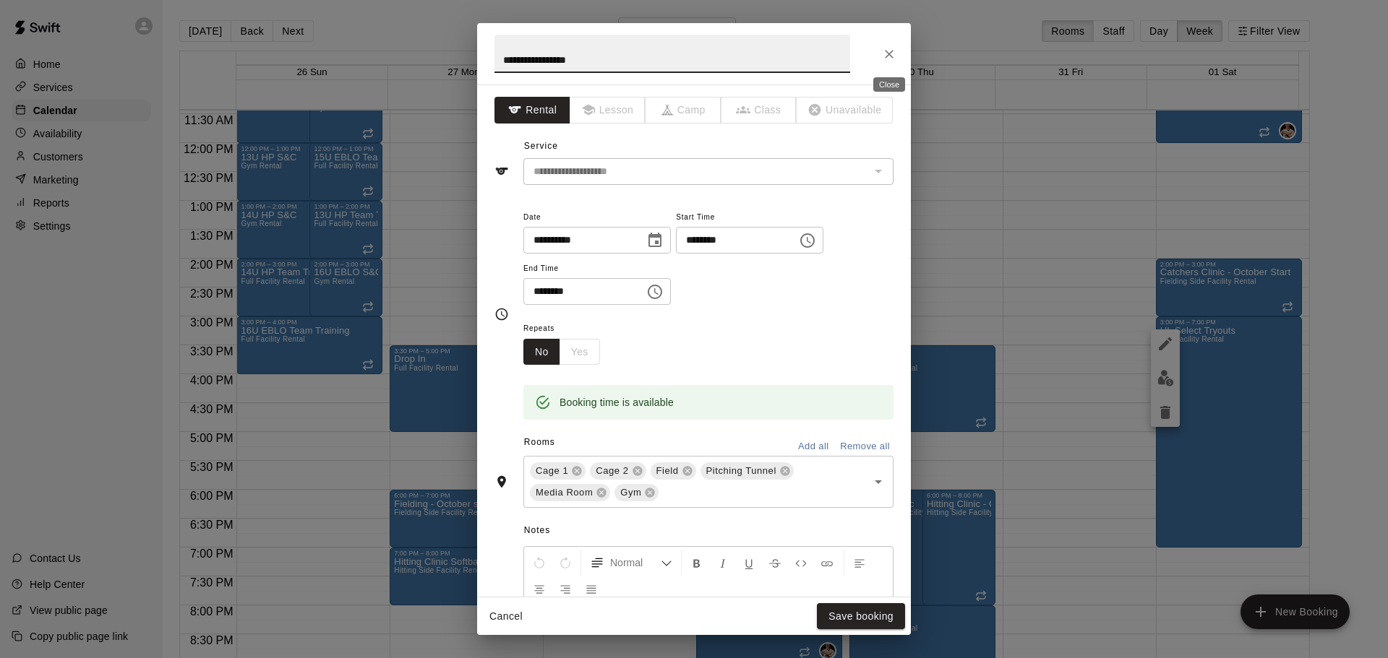
click at [882, 53] on icon "Close" at bounding box center [889, 54] width 14 height 14
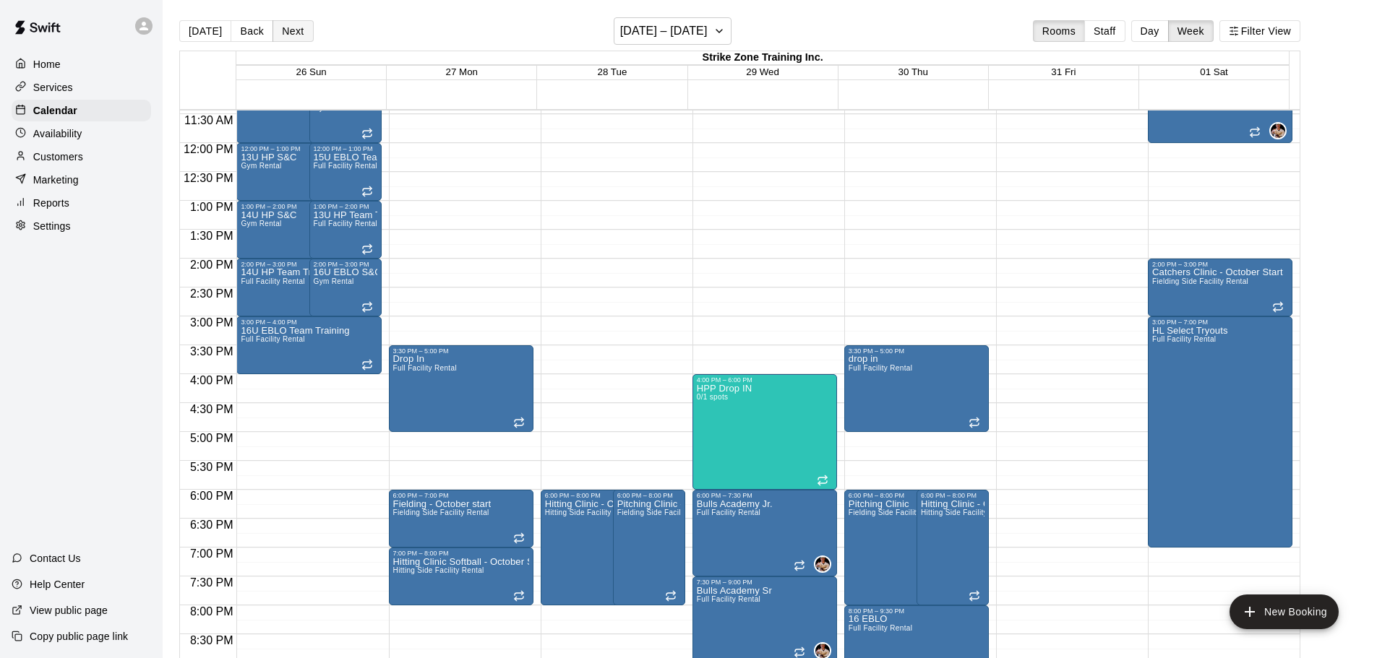
click at [274, 30] on button "Next" at bounding box center [292, 31] width 40 height 22
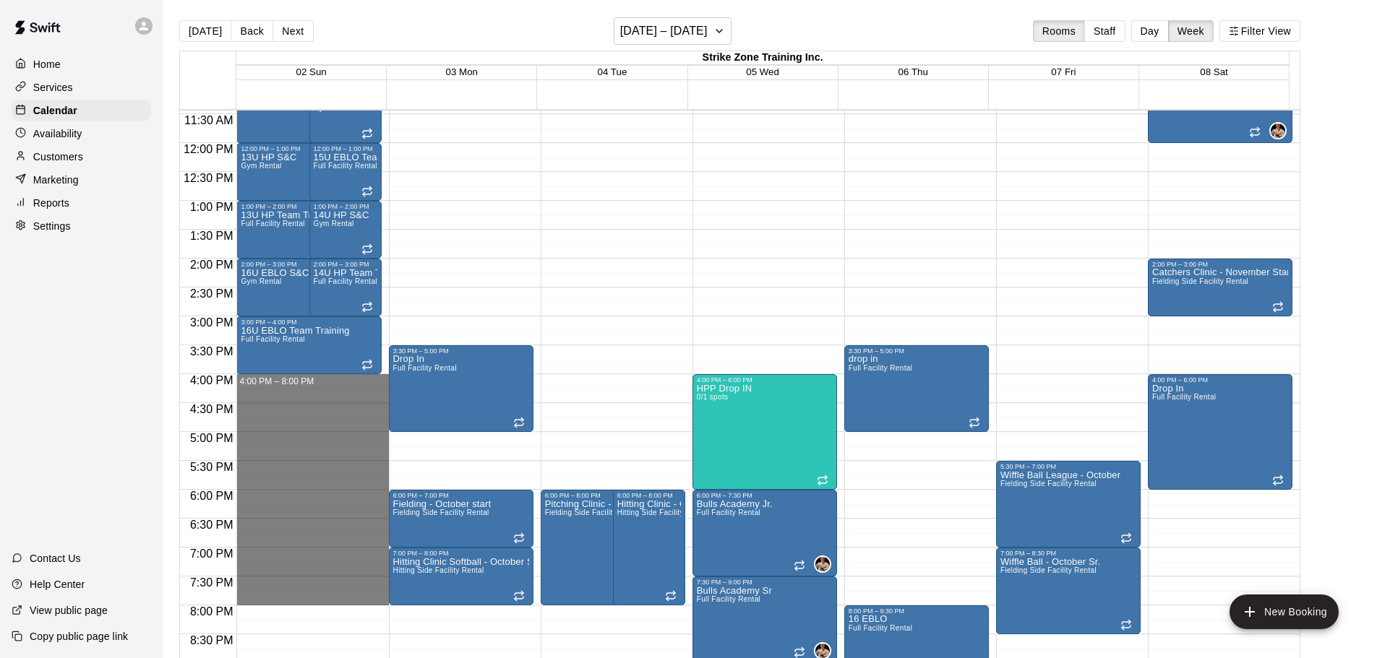
drag, startPoint x: 247, startPoint y: 380, endPoint x: 249, endPoint y: 606, distance: 226.2
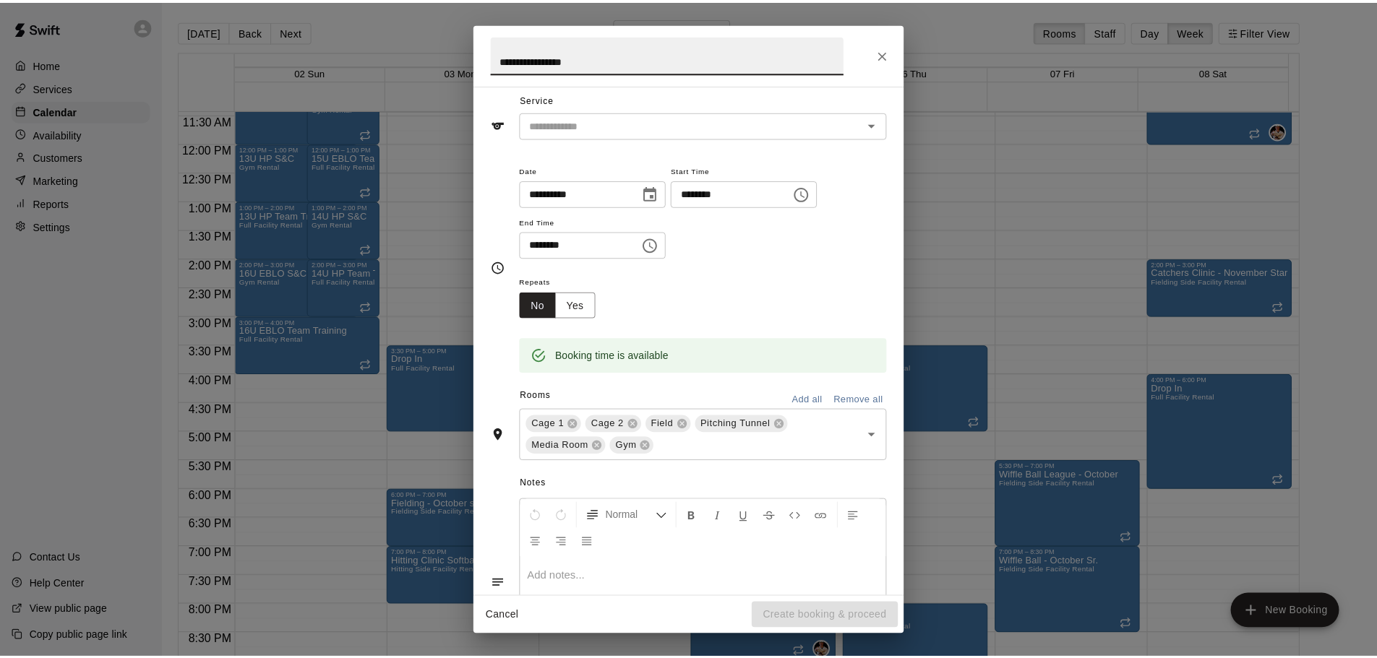
scroll to position [72, 0]
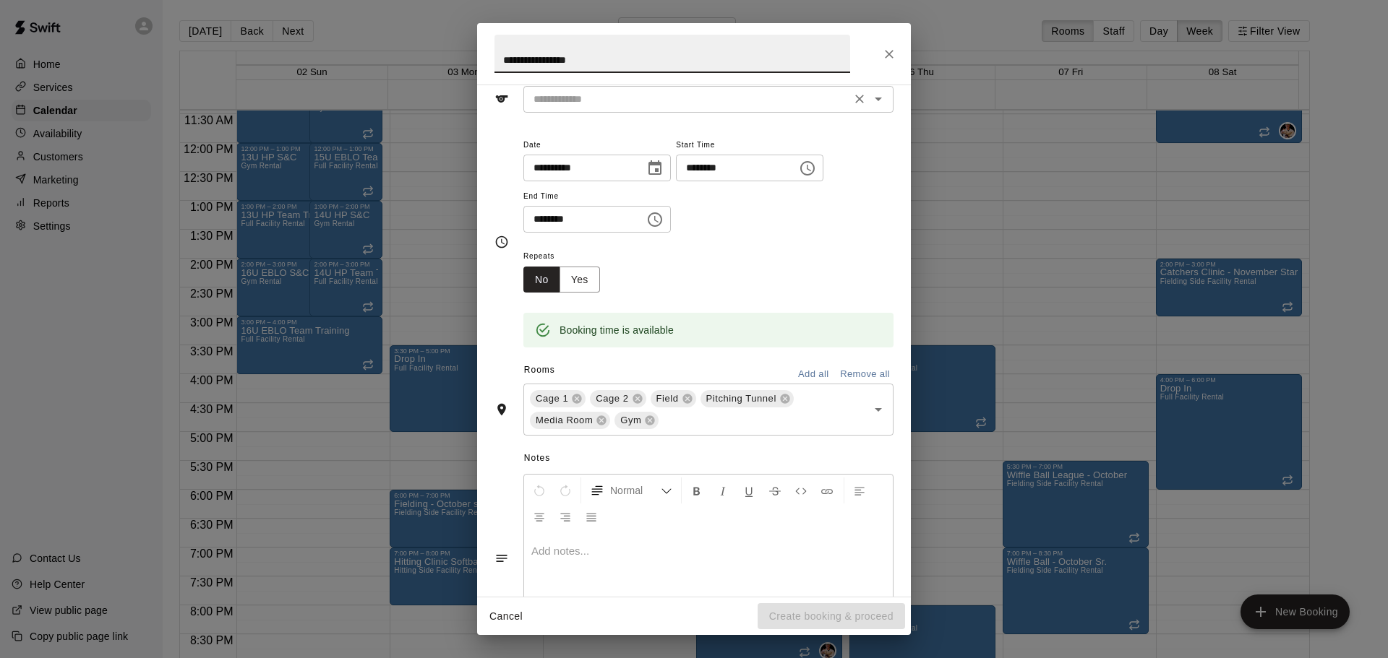
type input "**********"
click at [737, 103] on input "text" at bounding box center [687, 99] width 319 height 18
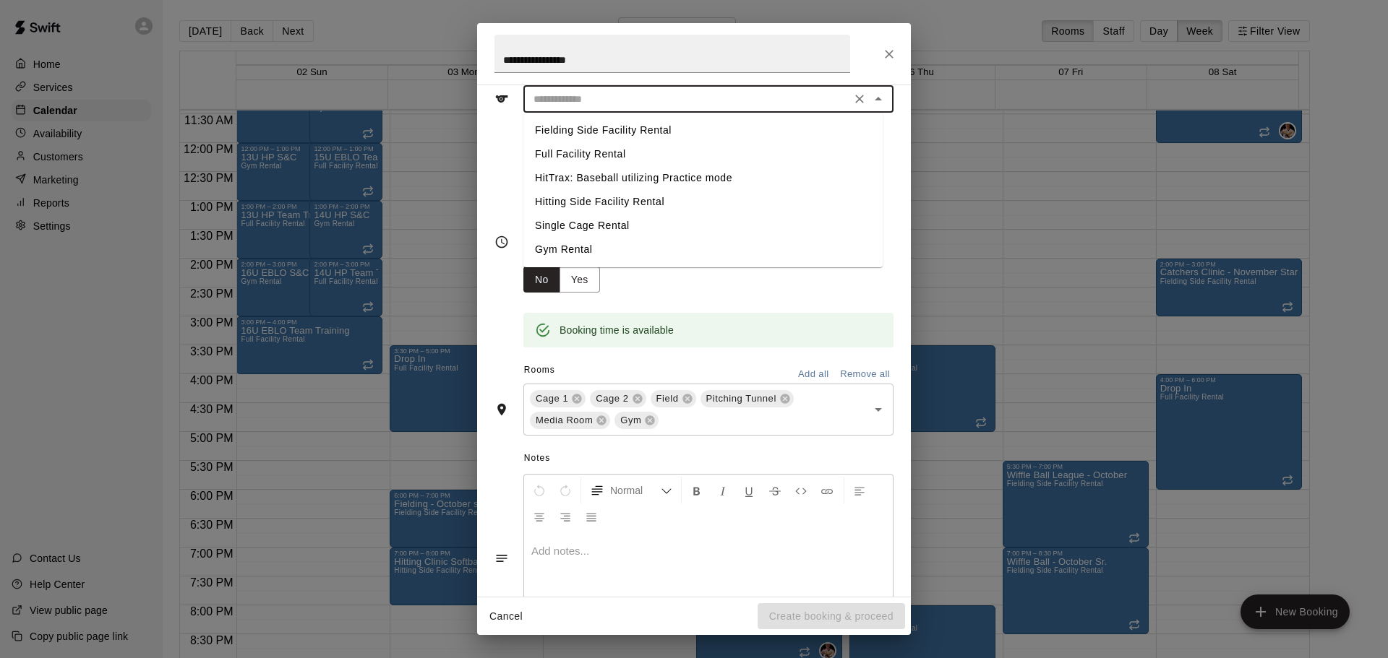
click at [596, 153] on li "Full Facility Rental" at bounding box center [702, 154] width 359 height 24
type input "**********"
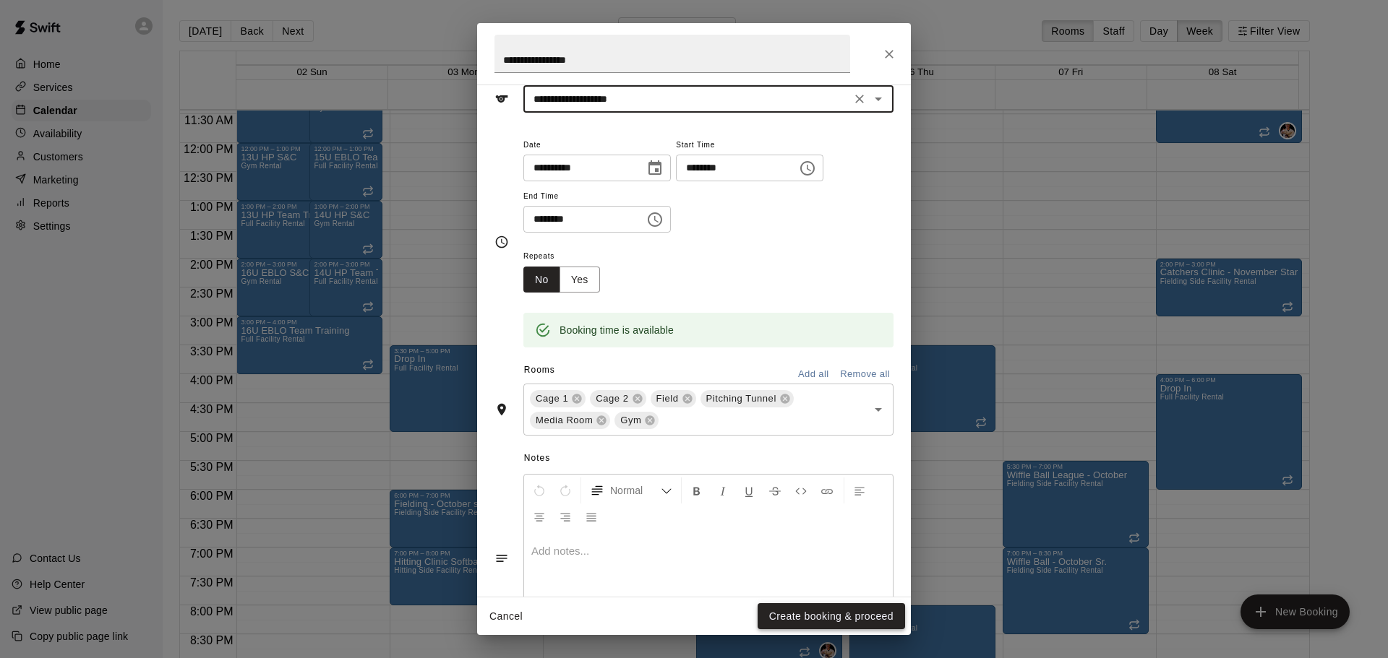
click at [805, 611] on button "Create booking & proceed" at bounding box center [830, 617] width 147 height 27
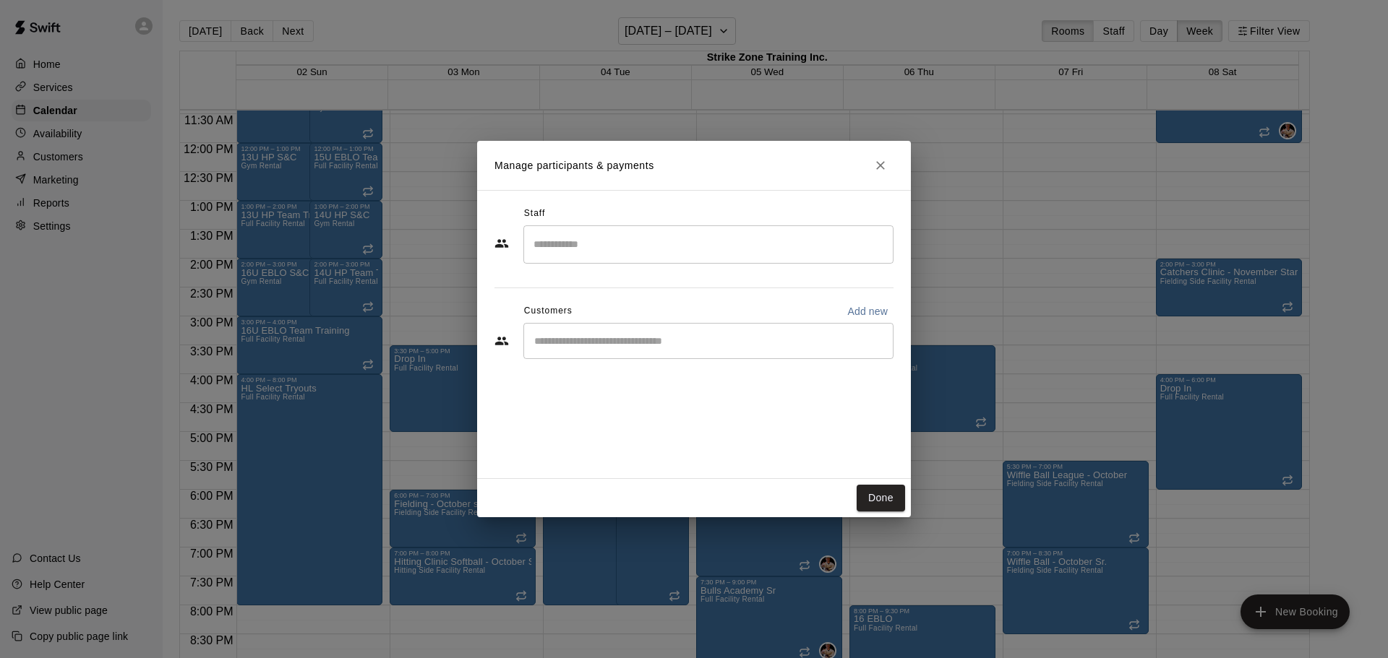
click at [875, 509] on button "Done" at bounding box center [880, 498] width 48 height 27
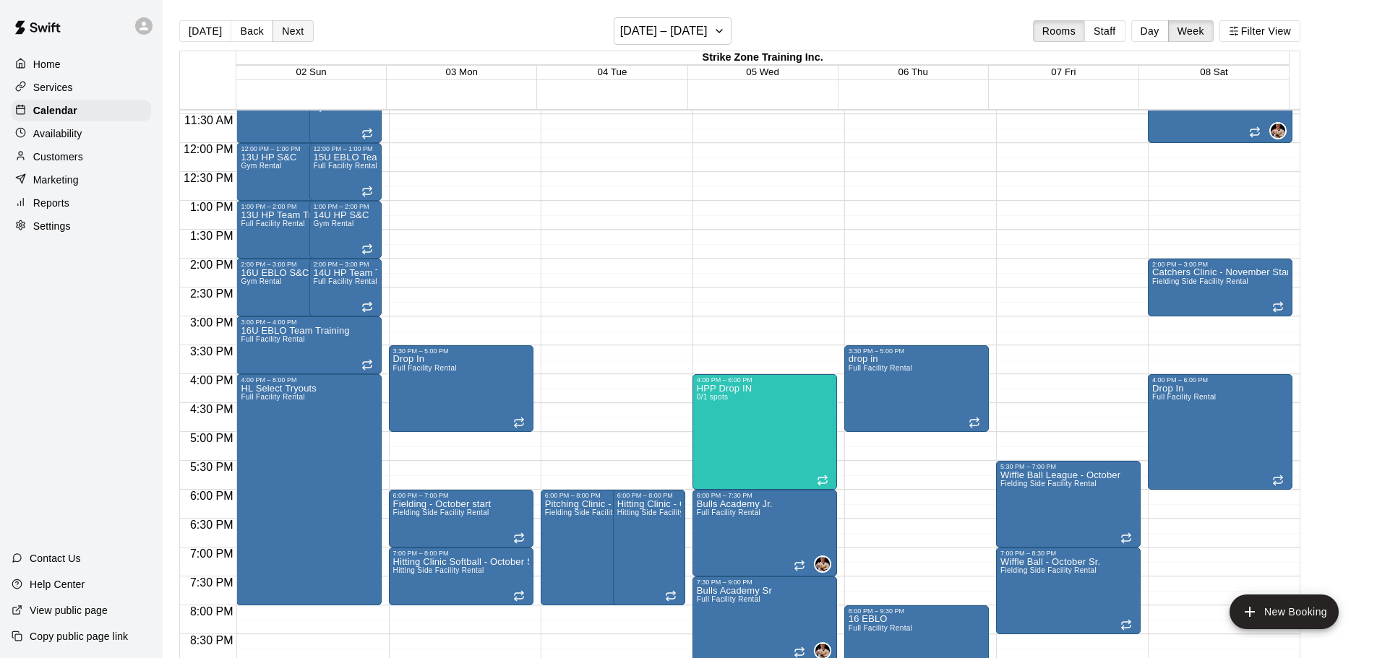
click at [284, 33] on button "Next" at bounding box center [292, 31] width 40 height 22
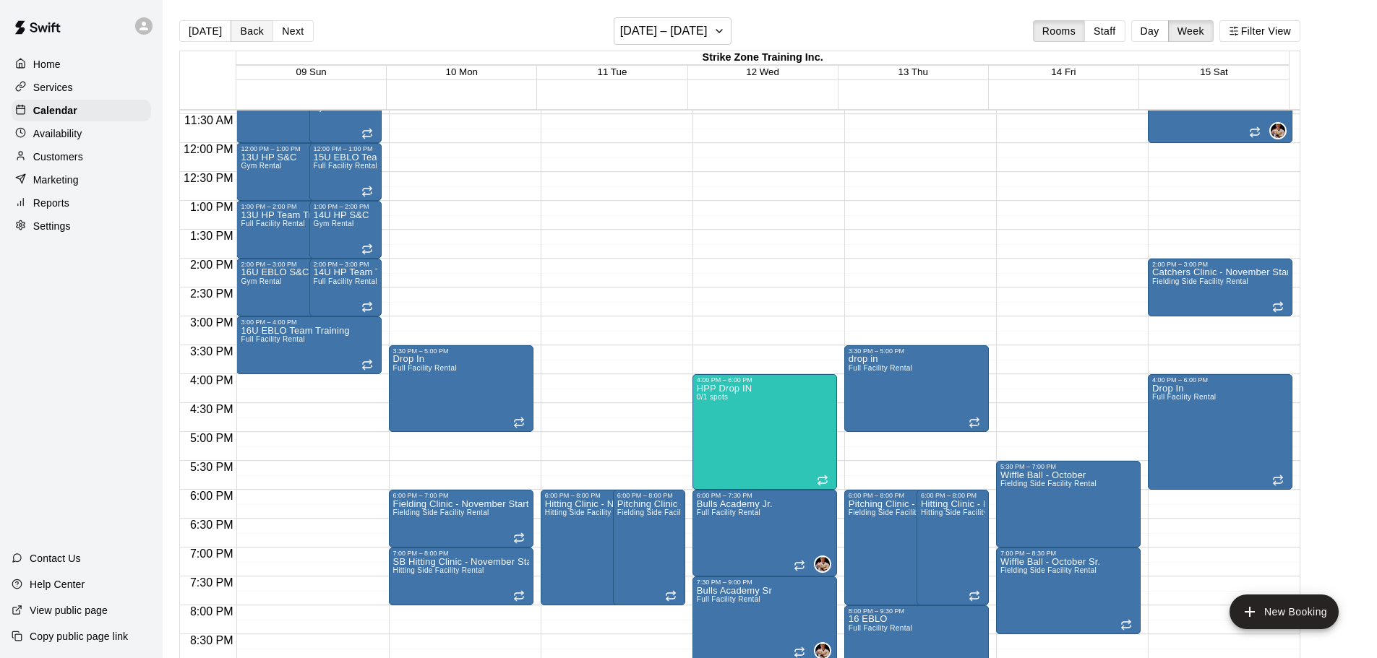
click at [241, 24] on button "Back" at bounding box center [252, 31] width 43 height 22
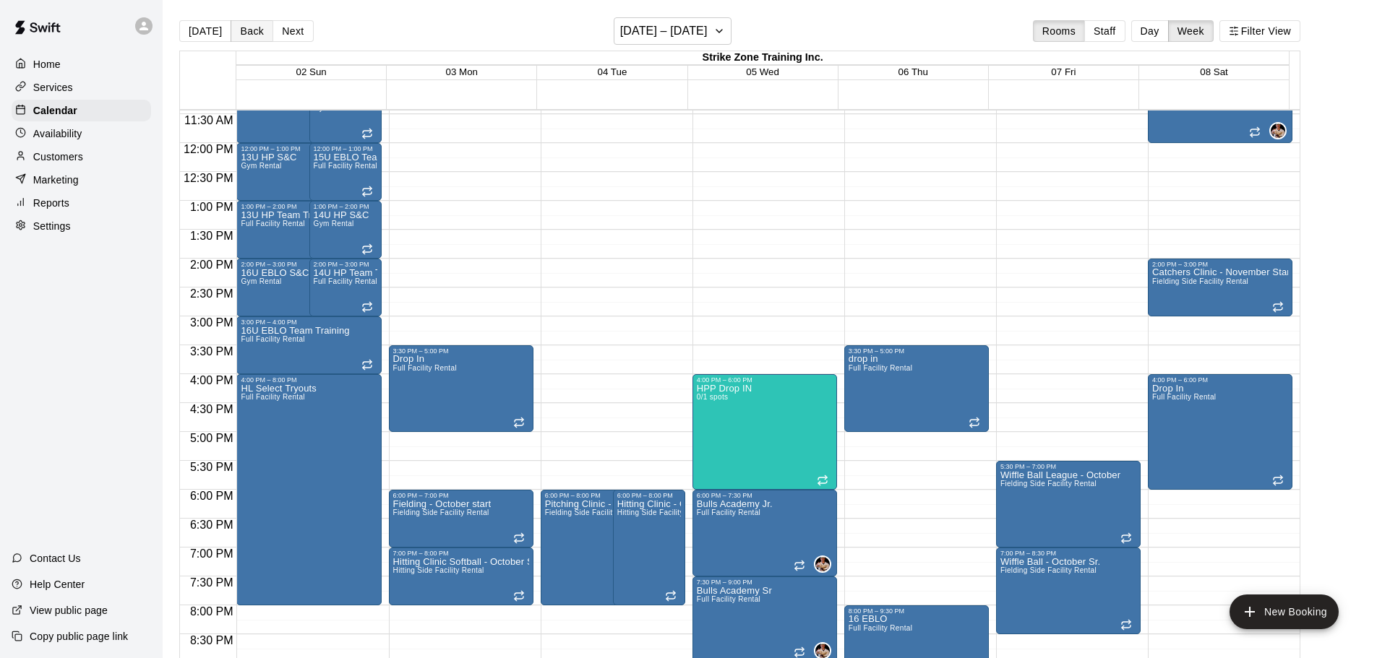
click at [241, 30] on button "Back" at bounding box center [252, 31] width 43 height 22
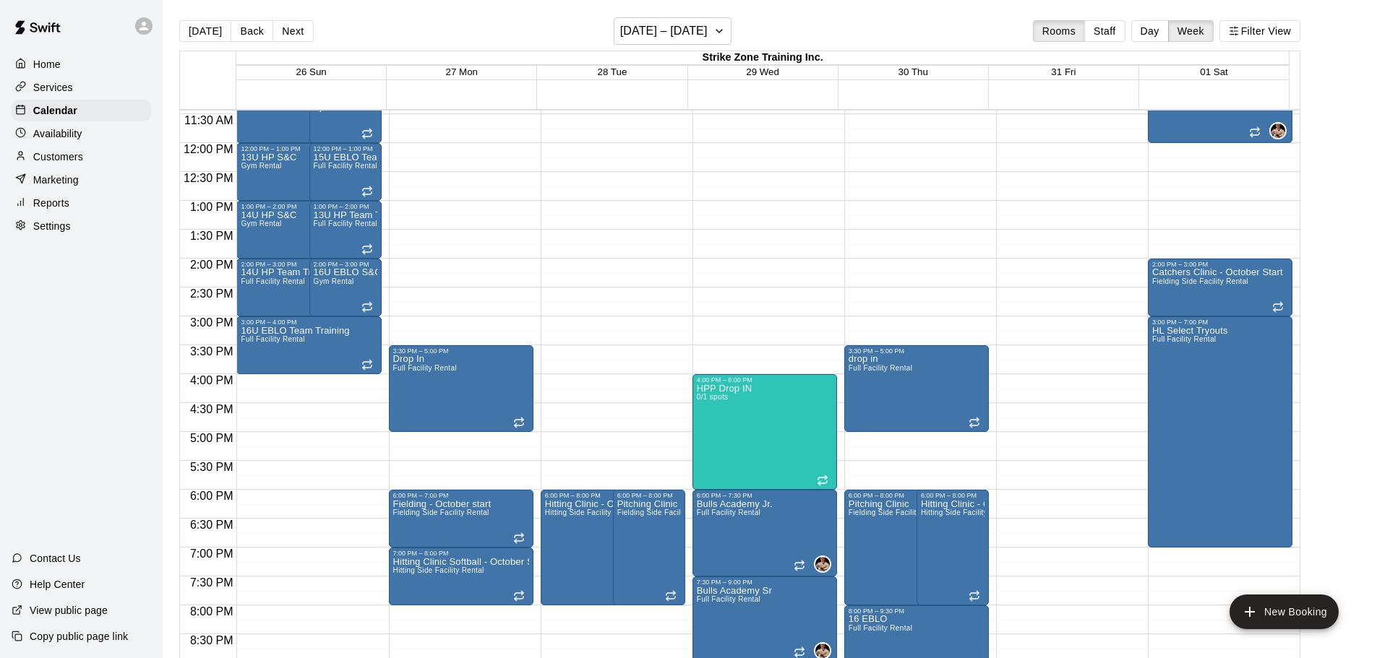
click at [294, 382] on div "12:00 AM – 9:00 AM Closed 9:00 AM – 10:00 AM 12U HP Team Training Full Facility…" at bounding box center [308, 143] width 145 height 1388
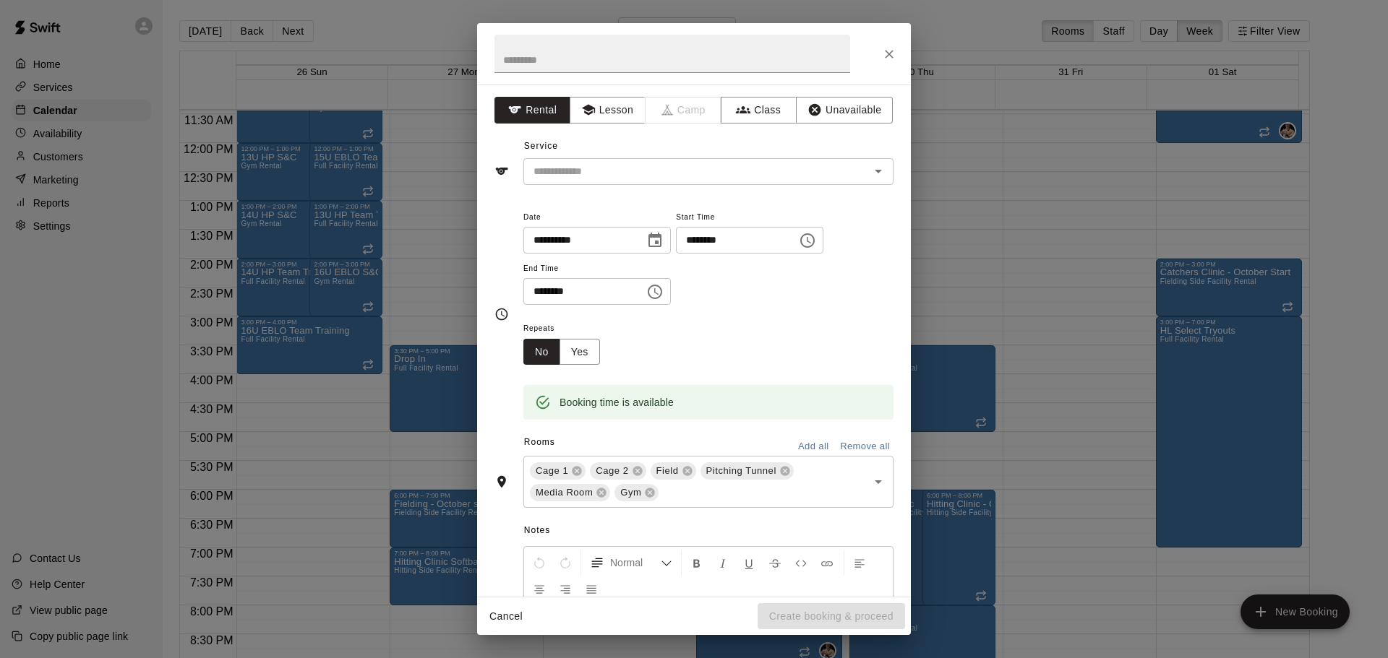
click at [877, 62] on div at bounding box center [694, 53] width 434 height 61
click at [890, 59] on icon "Close" at bounding box center [889, 54] width 14 height 14
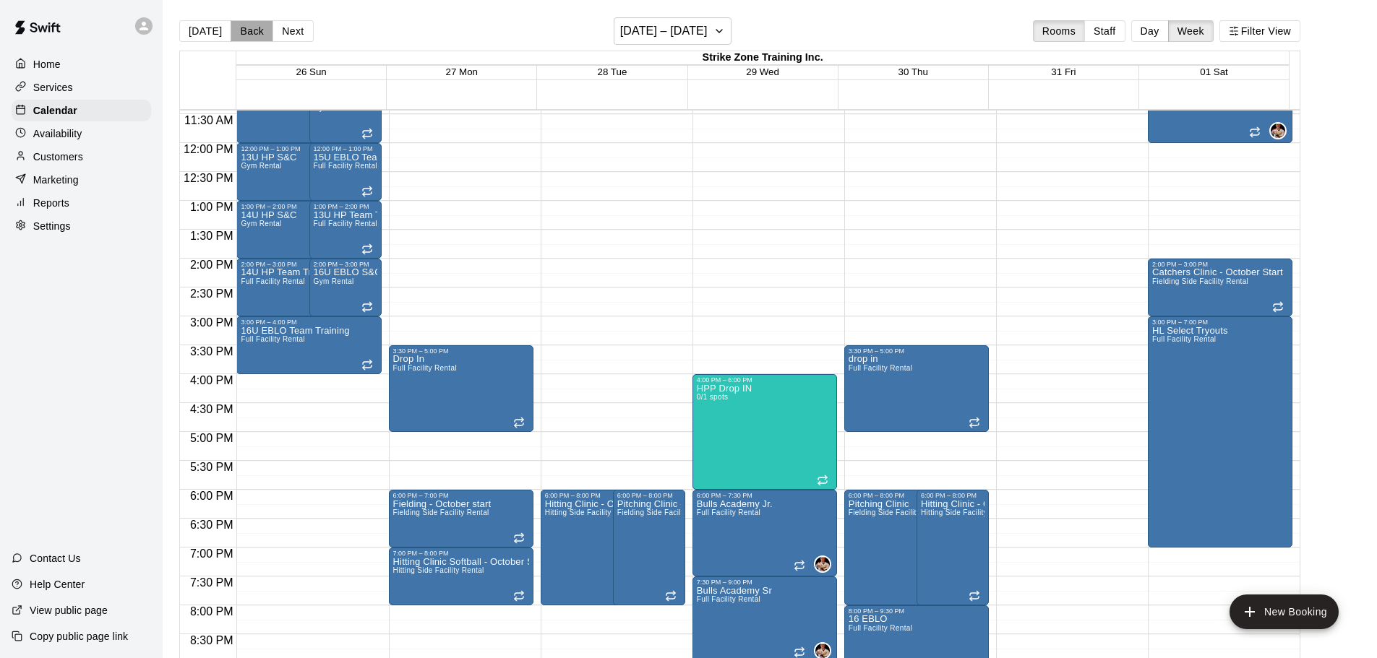
click at [263, 33] on button "Back" at bounding box center [252, 31] width 43 height 22
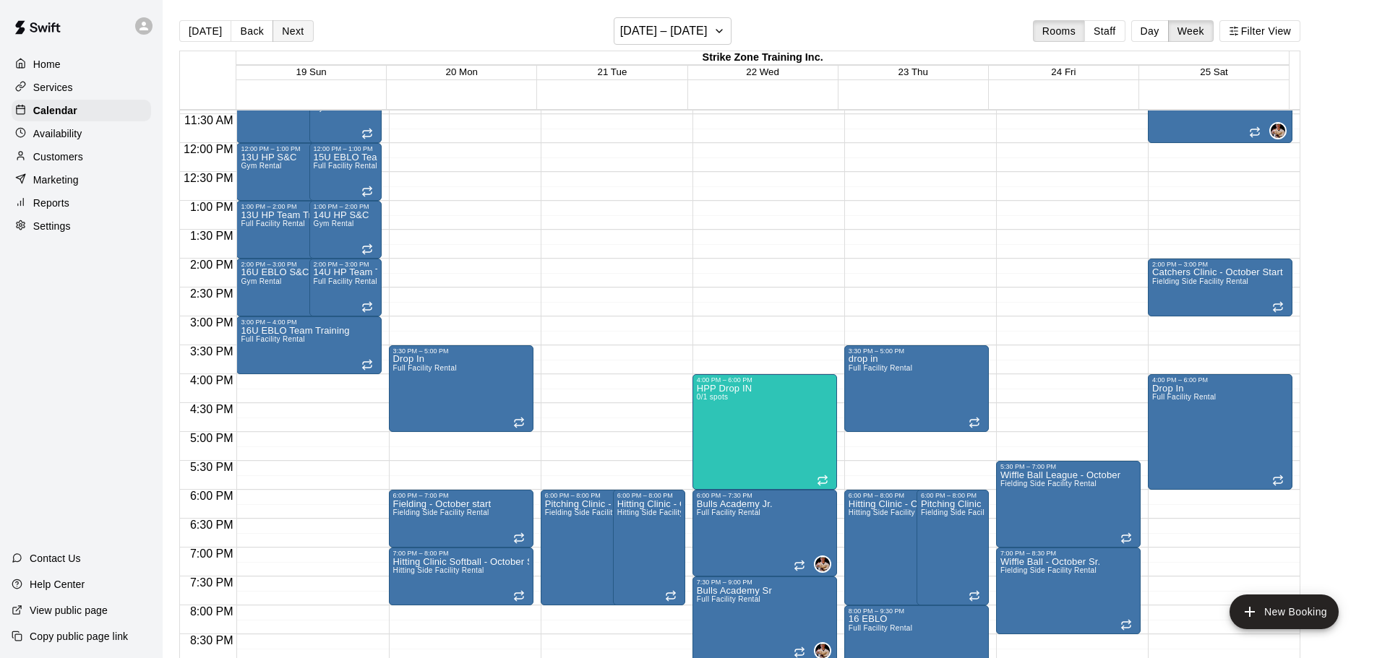
click at [278, 38] on button "Next" at bounding box center [292, 31] width 40 height 22
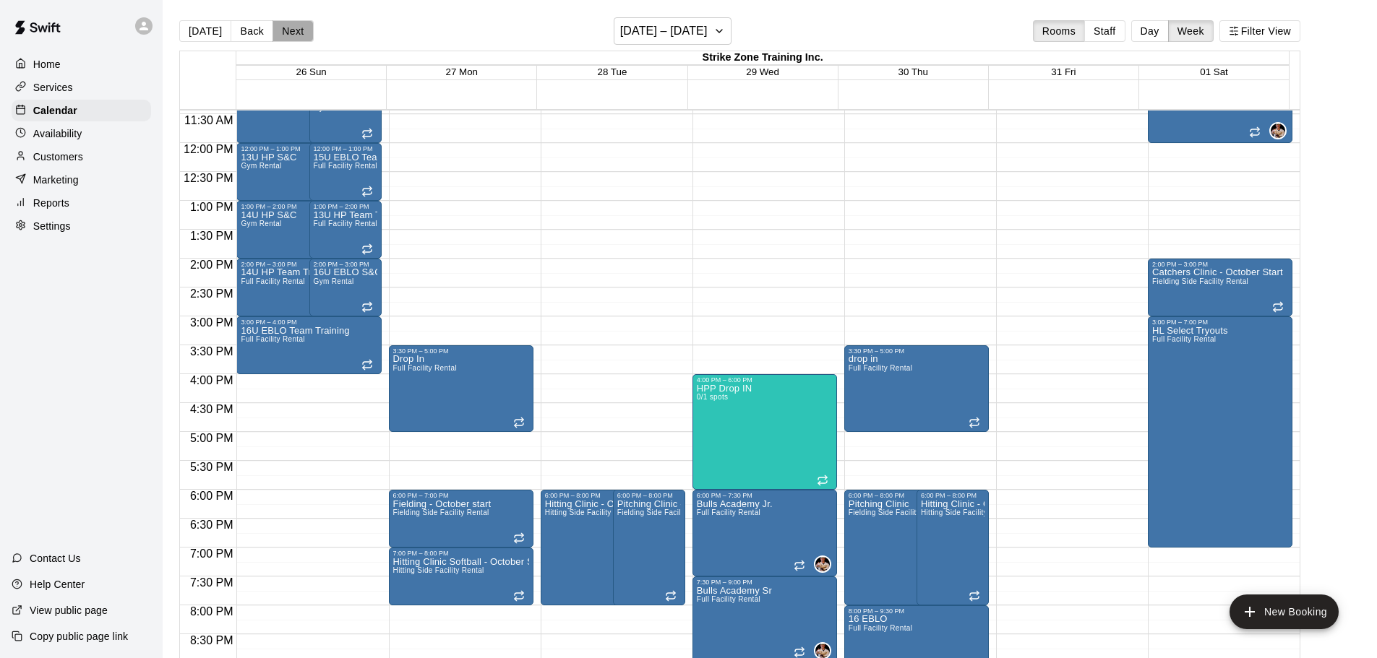
click at [278, 38] on button "Next" at bounding box center [292, 31] width 40 height 22
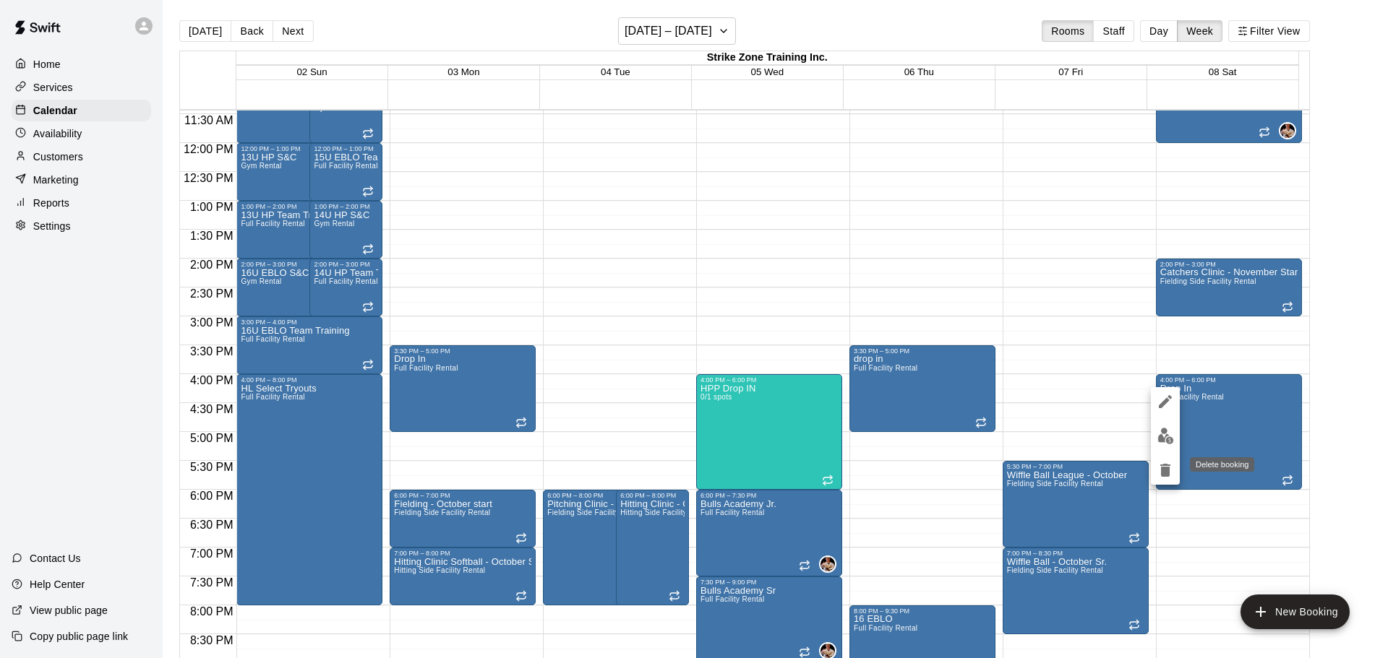
click at [1170, 474] on icon "delete" at bounding box center [1164, 470] width 17 height 17
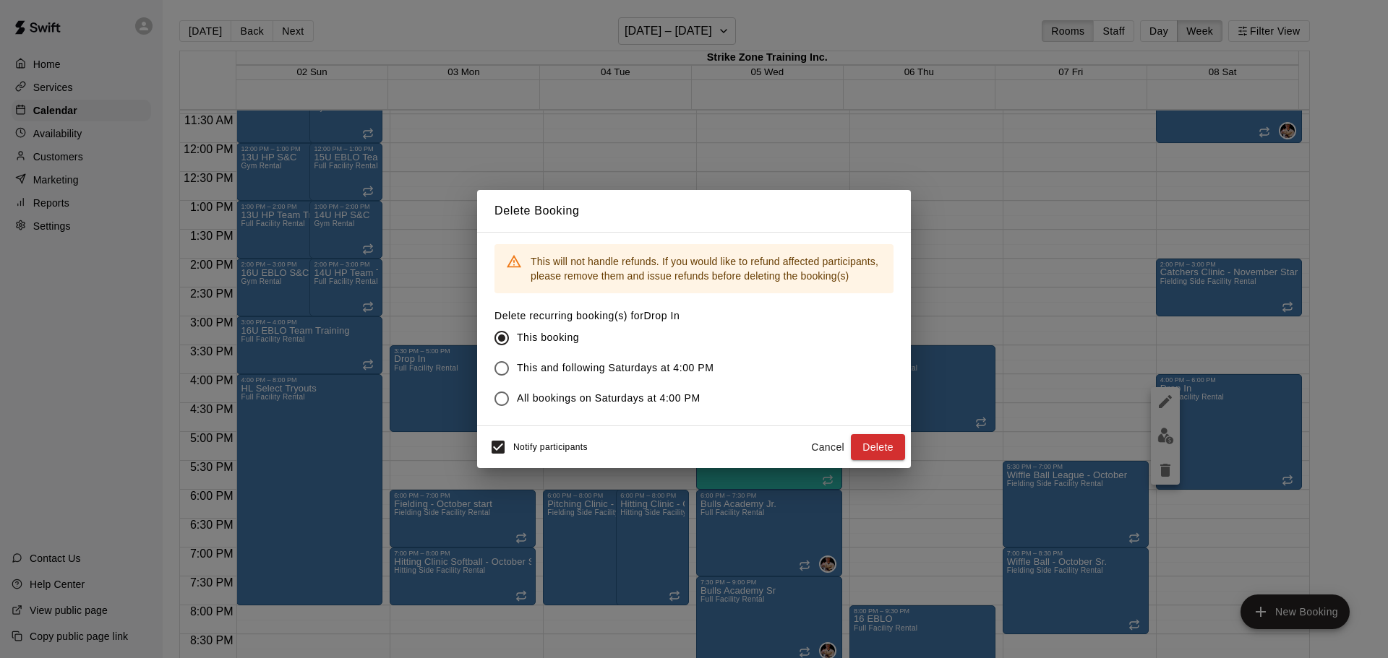
click at [877, 448] on button "Delete" at bounding box center [878, 447] width 54 height 27
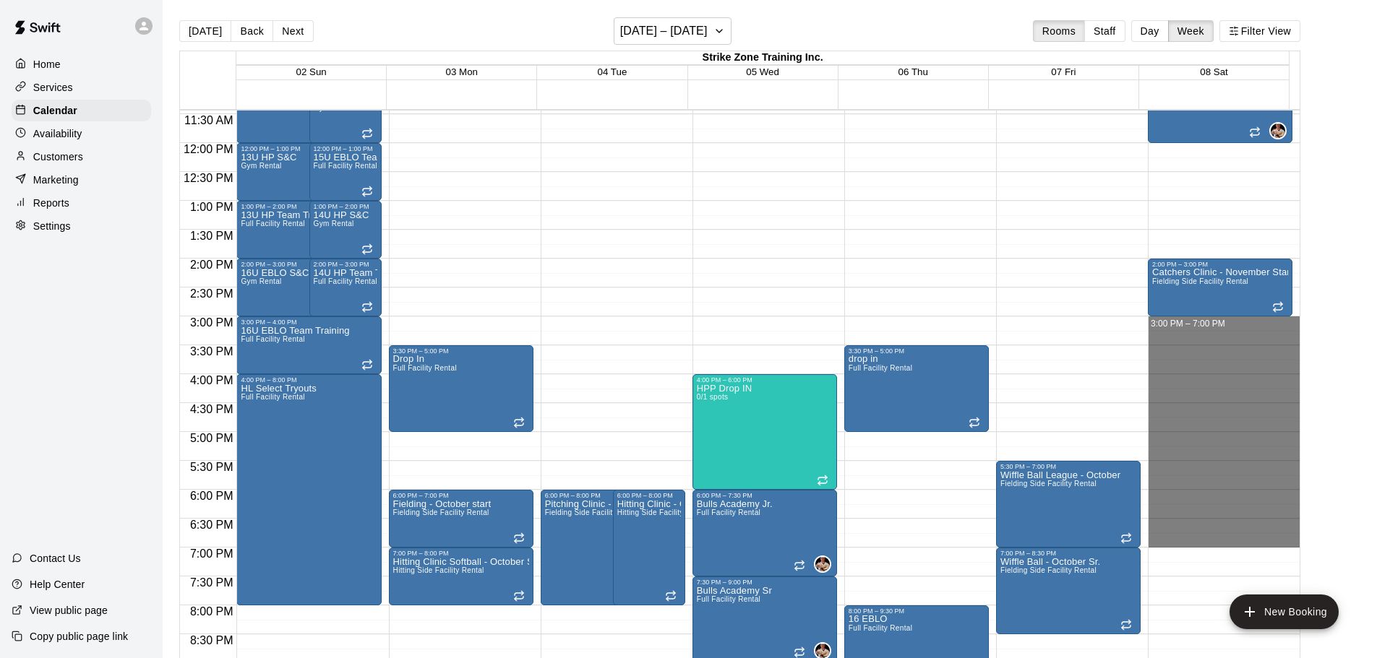
drag, startPoint x: 1191, startPoint y: 322, endPoint x: 1193, endPoint y: 546, distance: 224.1
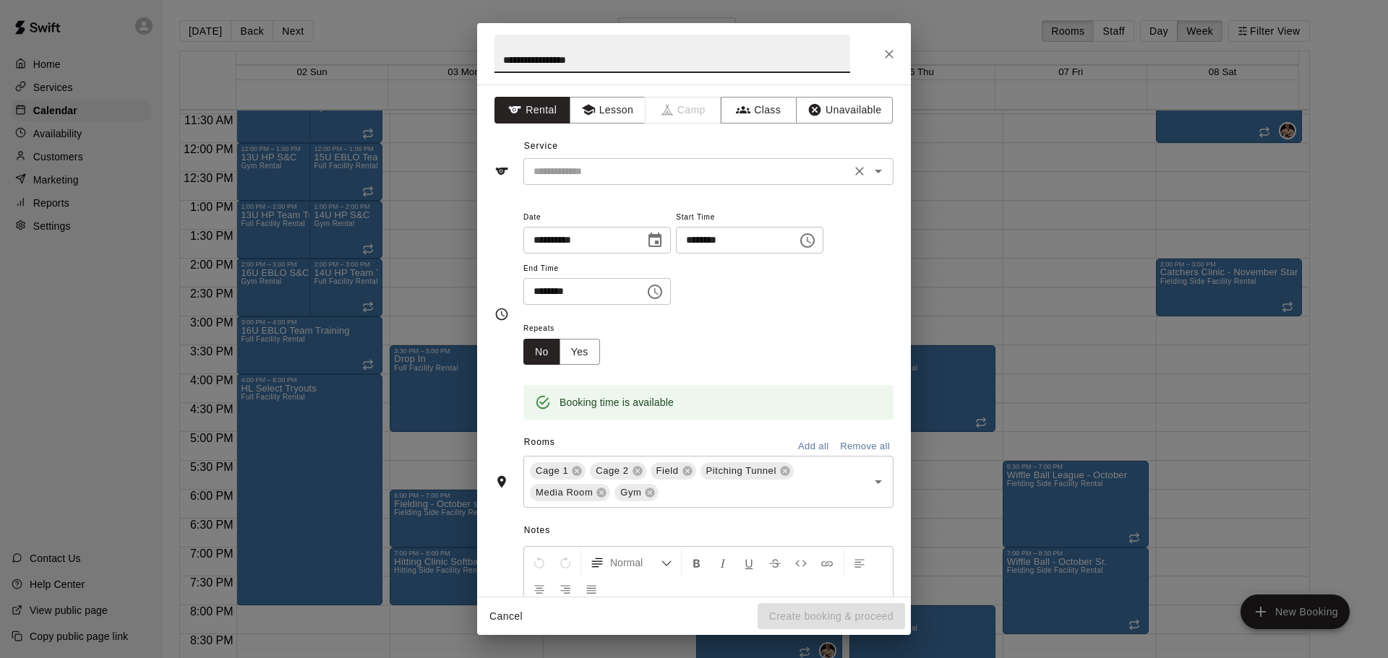
type input "**********"
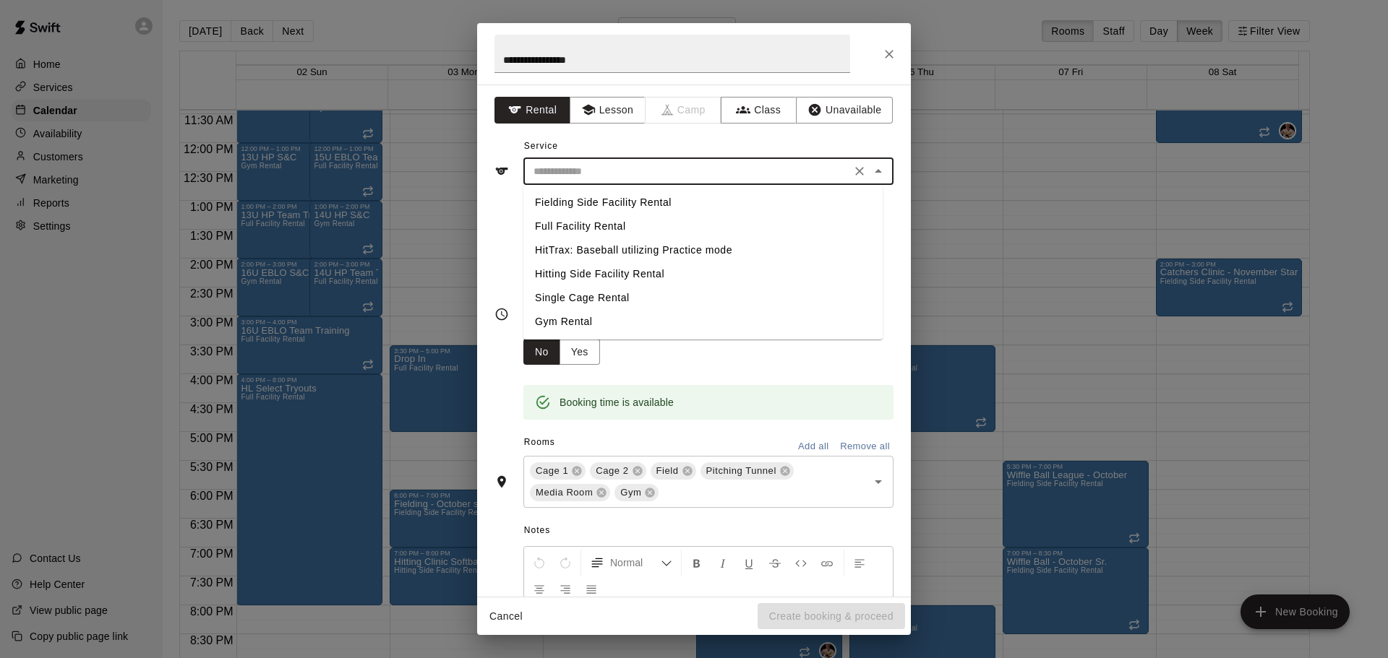
click at [580, 172] on input "text" at bounding box center [687, 172] width 319 height 18
click at [617, 228] on li "Full Facility Rental" at bounding box center [702, 227] width 359 height 24
type input "**********"
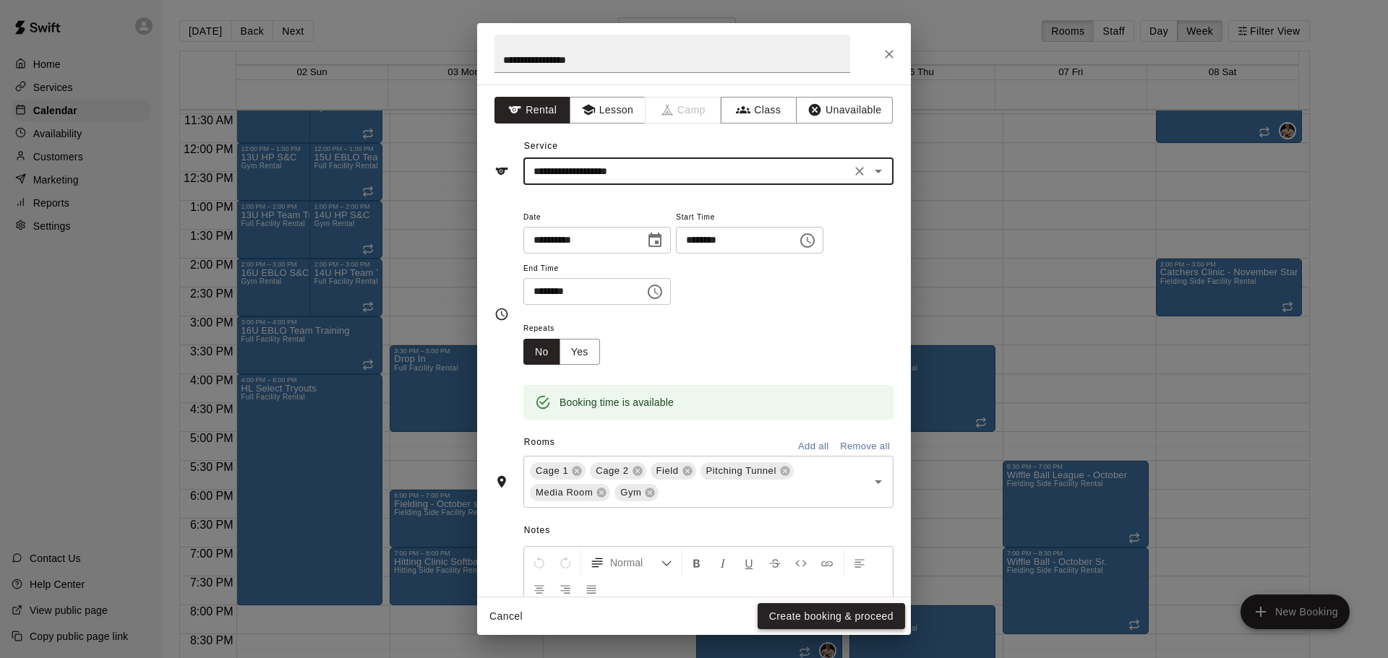
click at [863, 621] on button "Create booking & proceed" at bounding box center [830, 617] width 147 height 27
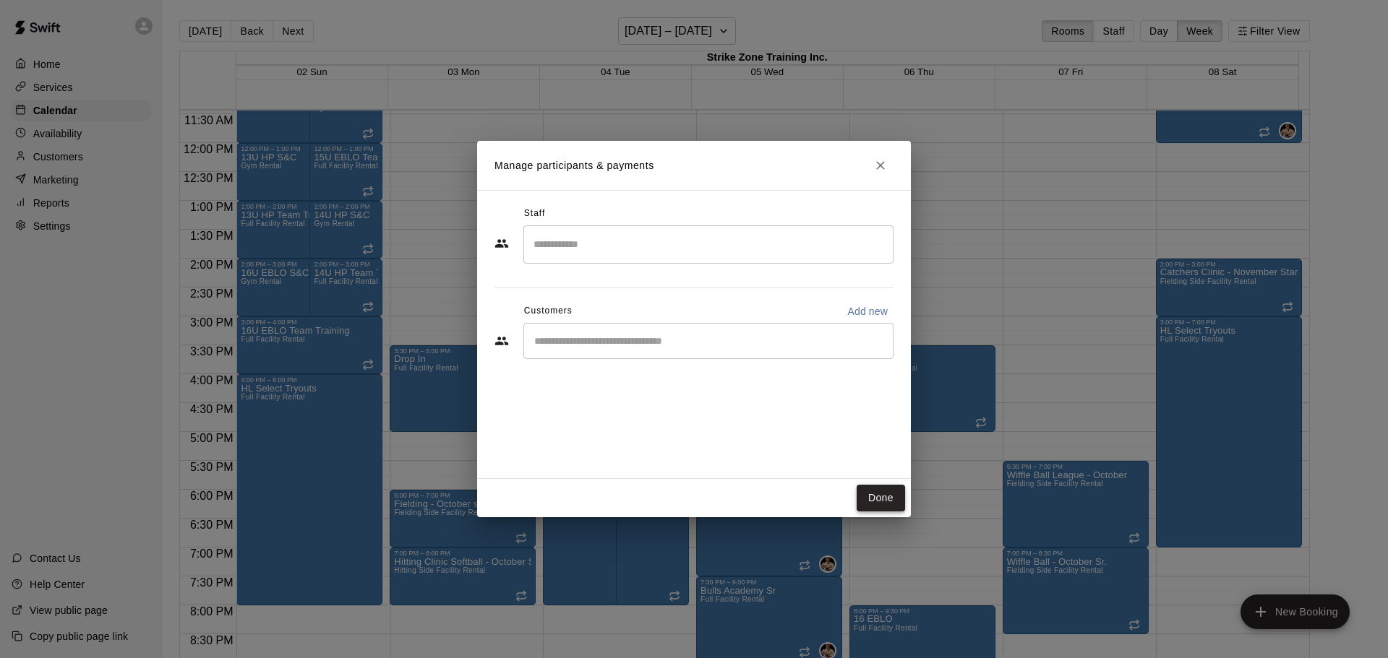
click at [892, 502] on button "Done" at bounding box center [880, 498] width 48 height 27
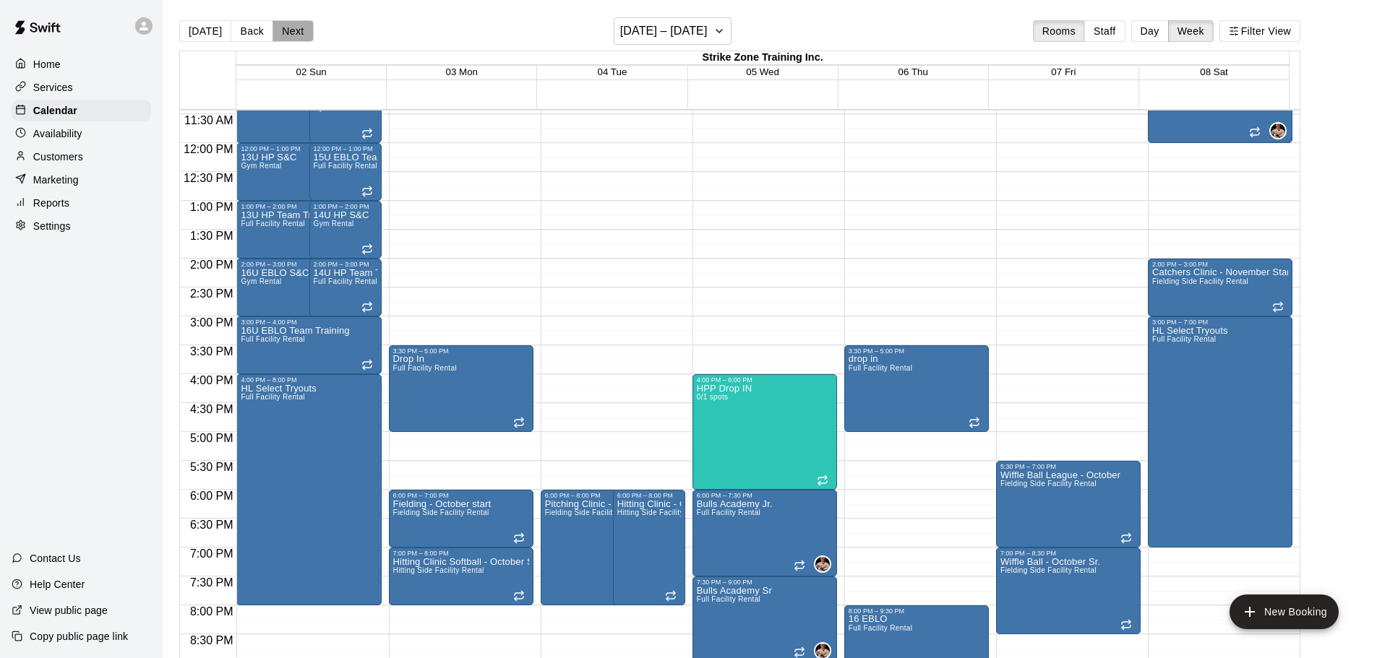
click at [294, 33] on button "Next" at bounding box center [292, 31] width 40 height 22
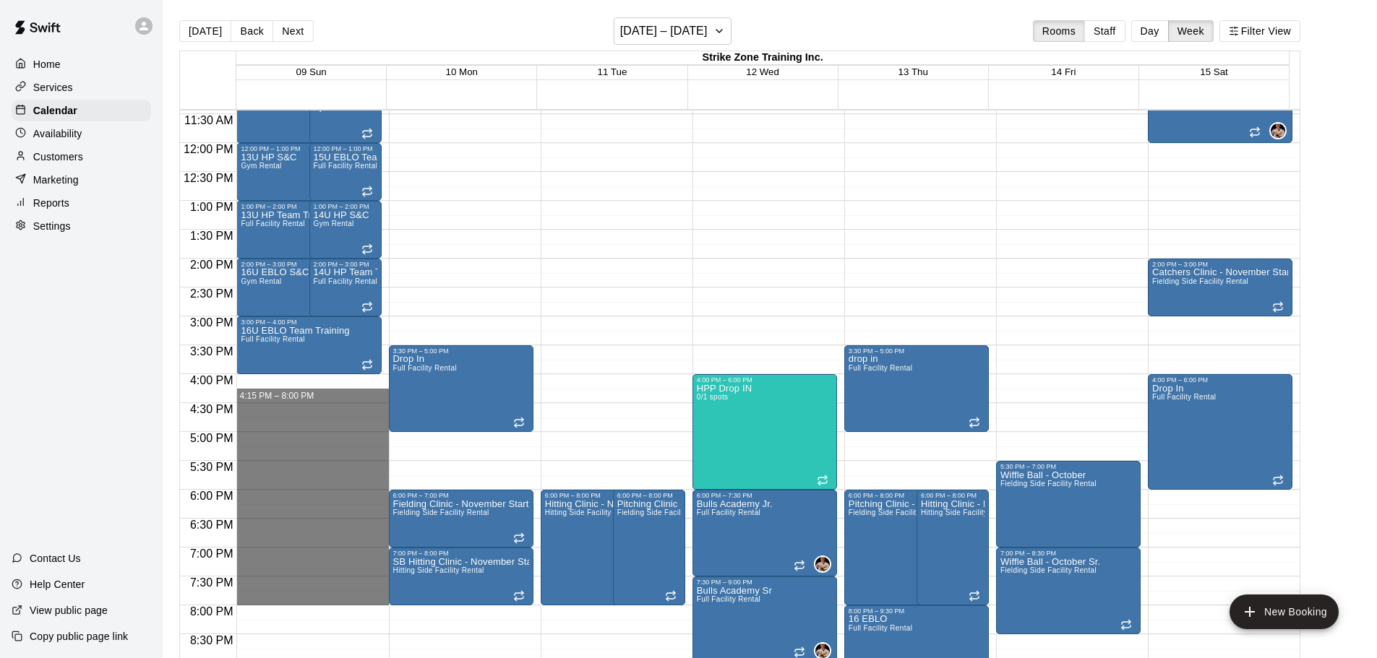
drag, startPoint x: 302, startPoint y: 383, endPoint x: 297, endPoint y: 596, distance: 213.3
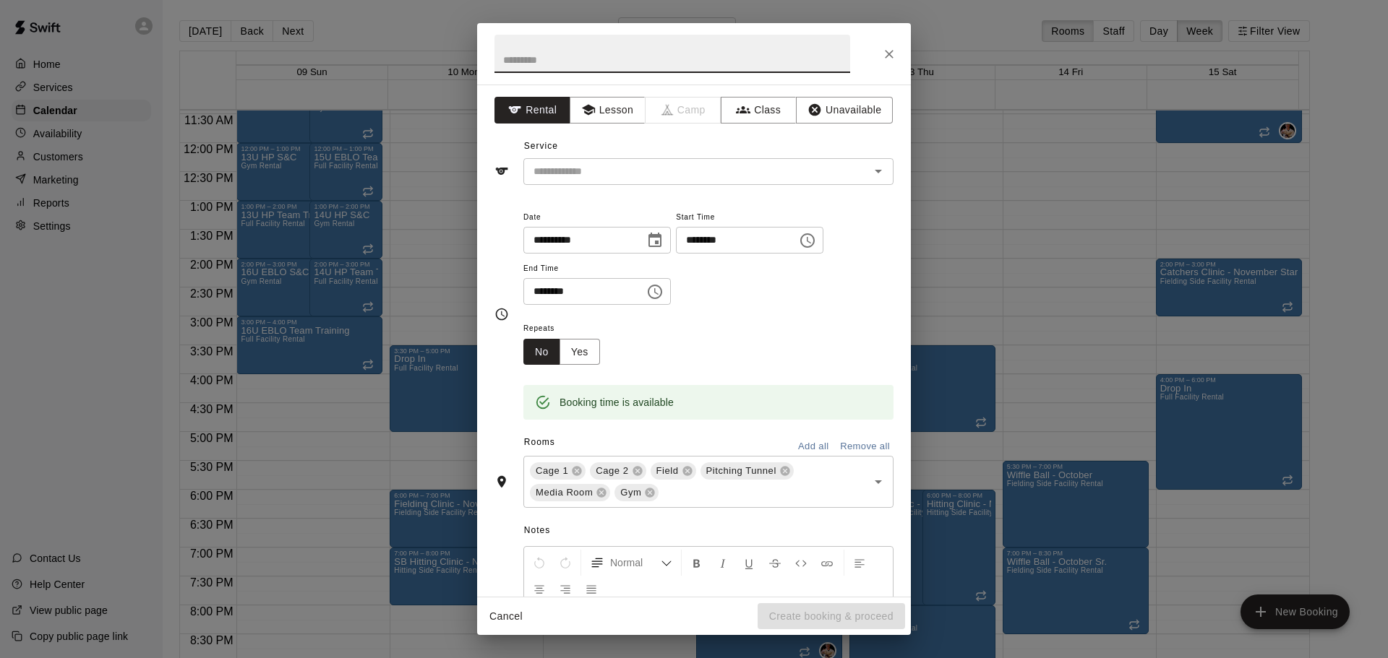
click at [730, 245] on input "********" at bounding box center [731, 240] width 111 height 27
type input "********"
click at [611, 66] on input "text" at bounding box center [672, 54] width 356 height 38
click at [607, 160] on div "​" at bounding box center [708, 171] width 370 height 27
type input "**********"
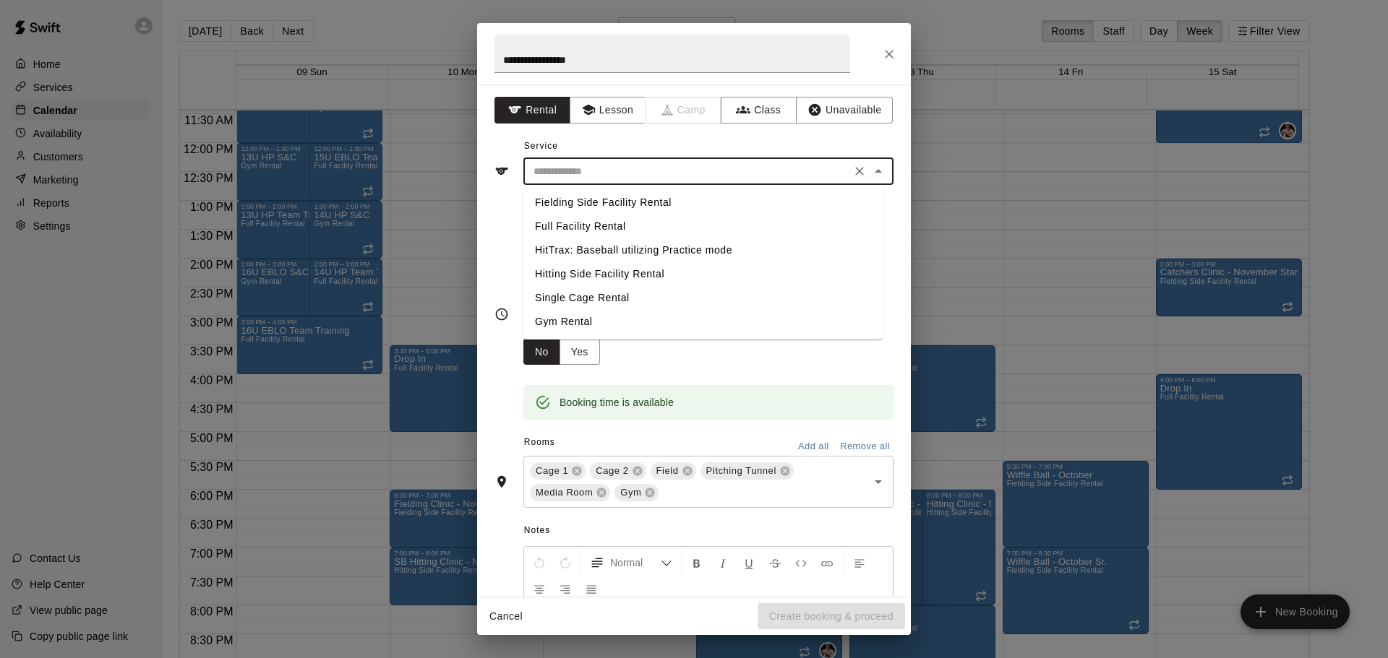
click at [611, 231] on li "Full Facility Rental" at bounding box center [702, 227] width 359 height 24
type input "**********"
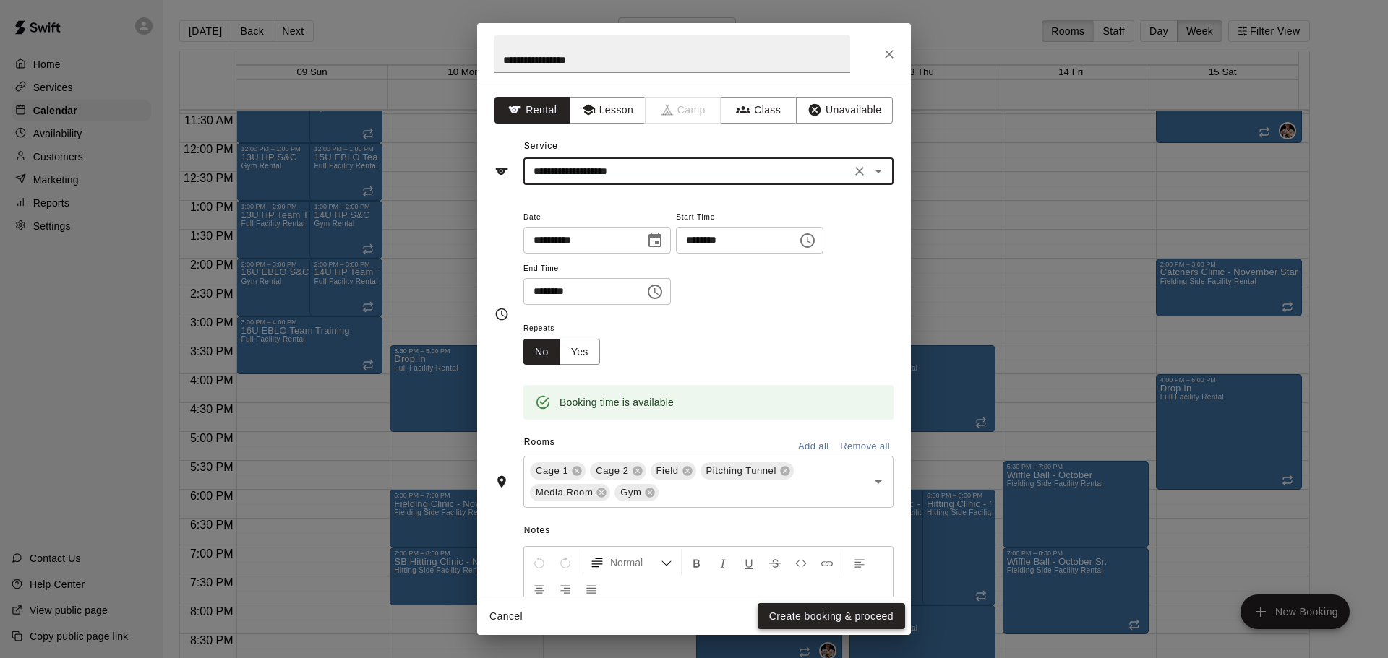
click at [805, 625] on button "Create booking & proceed" at bounding box center [830, 617] width 147 height 27
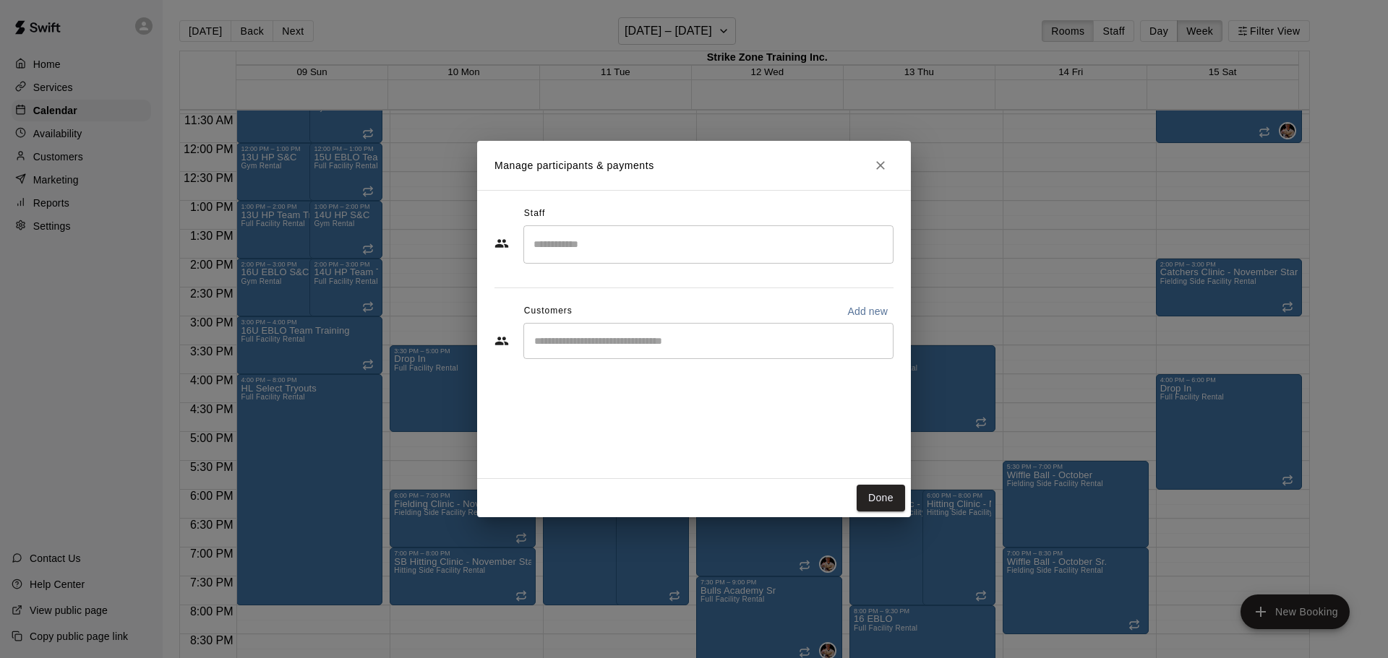
click at [879, 508] on button "Done" at bounding box center [880, 498] width 48 height 27
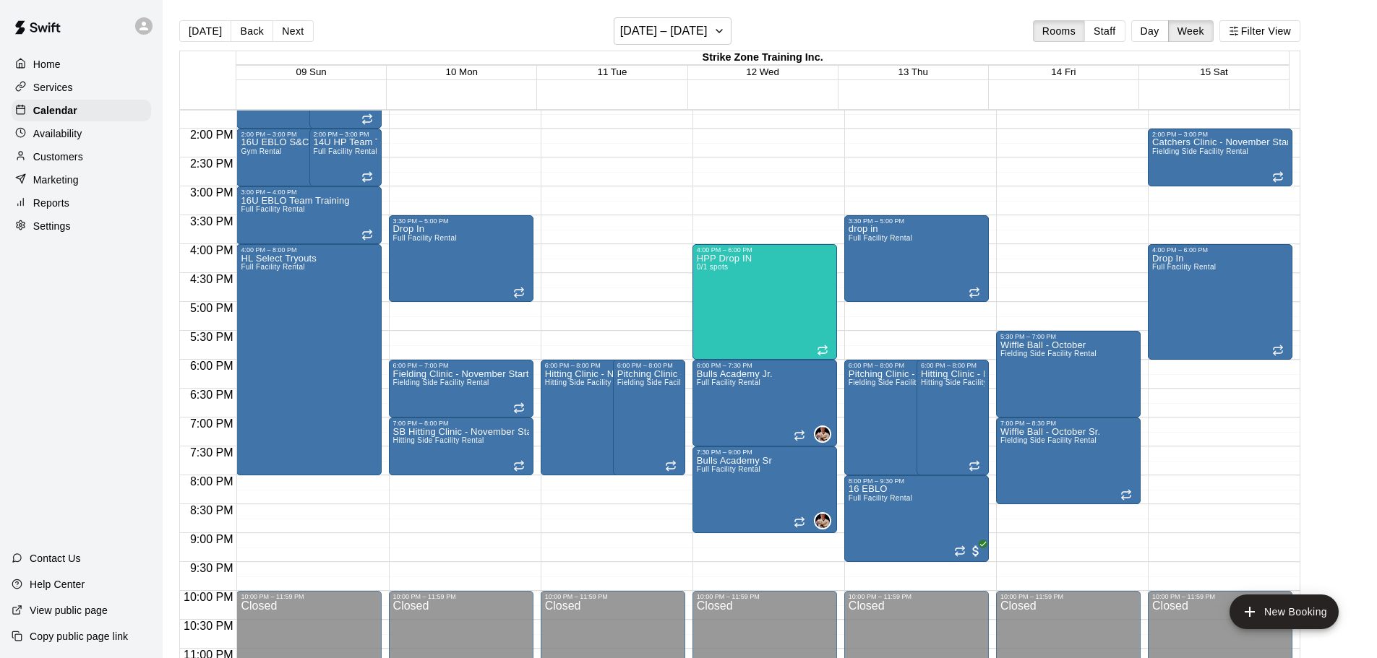
scroll to position [806, 0]
